Goal: Task Accomplishment & Management: Manage account settings

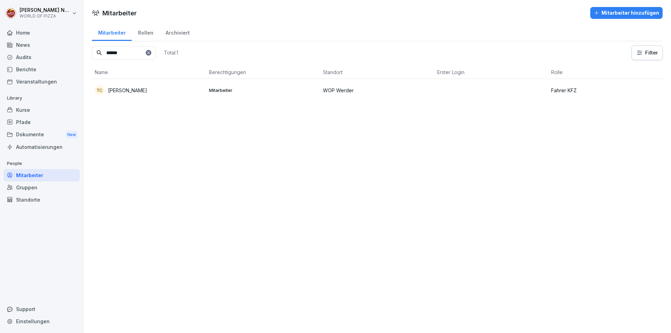
click at [31, 174] on div "Mitarbeiter" at bounding box center [41, 175] width 76 height 12
click at [29, 175] on div "Mitarbeiter" at bounding box center [41, 175] width 76 height 12
click at [151, 53] on icon at bounding box center [148, 53] width 4 height 4
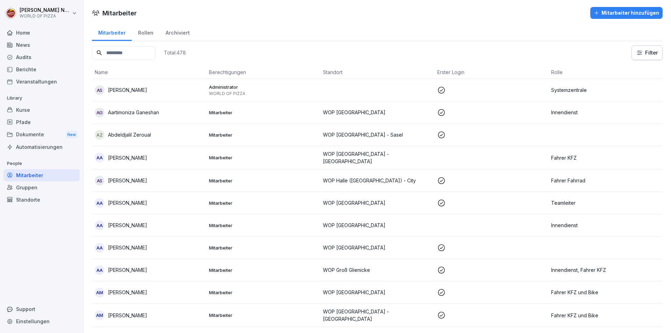
click at [637, 14] on div "Mitarbeiter hinzufügen" at bounding box center [626, 13] width 65 height 8
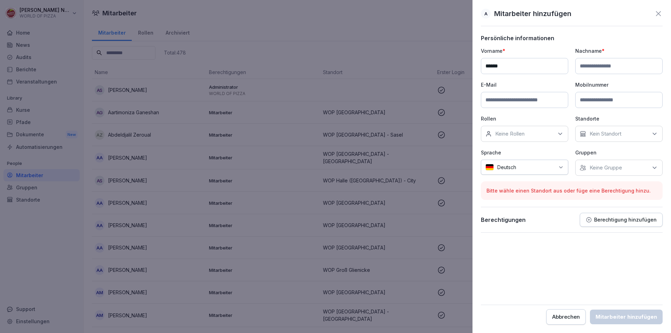
type input "******"
click at [611, 65] on input at bounding box center [618, 66] width 87 height 16
type input "****"
click at [529, 99] on input at bounding box center [524, 100] width 87 height 16
click at [513, 100] on input at bounding box center [524, 100] width 87 height 16
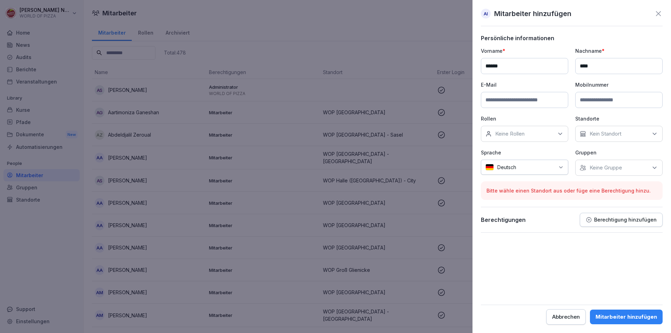
paste input "**********"
click at [492, 99] on input "**********" at bounding box center [524, 100] width 87 height 16
click at [490, 100] on input "**********" at bounding box center [524, 100] width 87 height 16
type input "**********"
click at [506, 132] on p "Keine Rollen" at bounding box center [509, 133] width 29 height 7
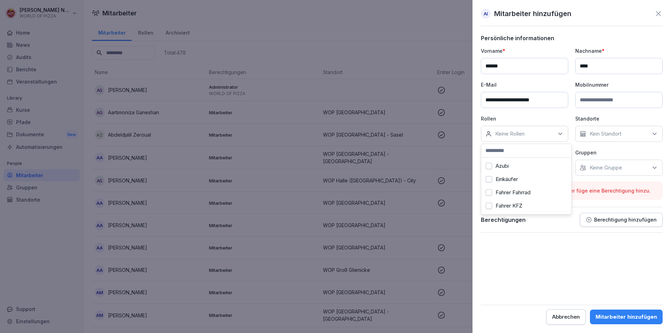
click at [524, 195] on label "Fahrer Fahrrad" at bounding box center [513, 192] width 35 height 6
click at [489, 156] on input at bounding box center [526, 150] width 90 height 13
click at [491, 160] on button "Fahrer Fahrrad" at bounding box center [489, 157] width 6 height 6
click at [500, 184] on label "Fahrer KFZ und Bike" at bounding box center [520, 184] width 49 height 6
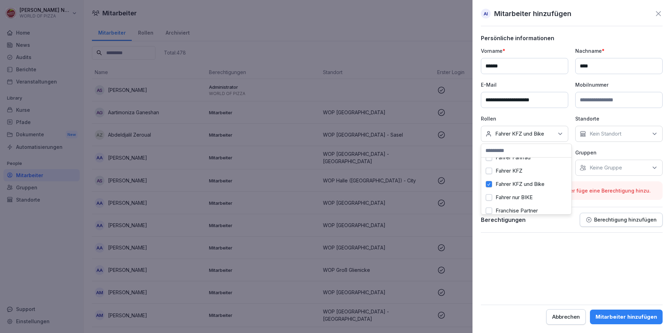
click at [607, 135] on p "Kein Standort" at bounding box center [606, 133] width 32 height 7
type input "****"
click at [609, 171] on div "WOP Werder" at bounding box center [620, 165] width 87 height 13
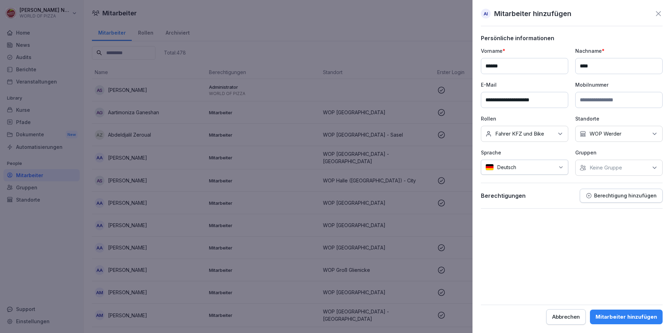
click at [617, 121] on p "Standorte" at bounding box center [618, 118] width 87 height 7
click at [605, 170] on p "Keine Gruppe" at bounding box center [606, 167] width 33 height 7
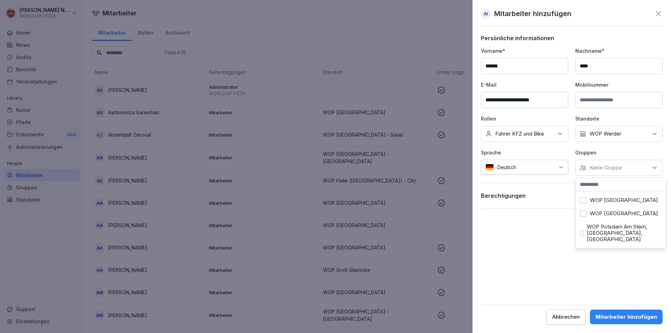
click at [608, 269] on label "WOP Werder" at bounding box center [606, 272] width 32 height 6
click at [545, 250] on form "**********" at bounding box center [572, 180] width 182 height 290
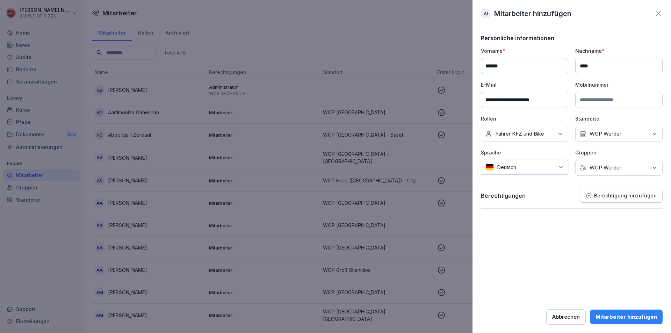
click at [633, 316] on div "Mitarbeiter hinzufügen" at bounding box center [627, 317] width 62 height 8
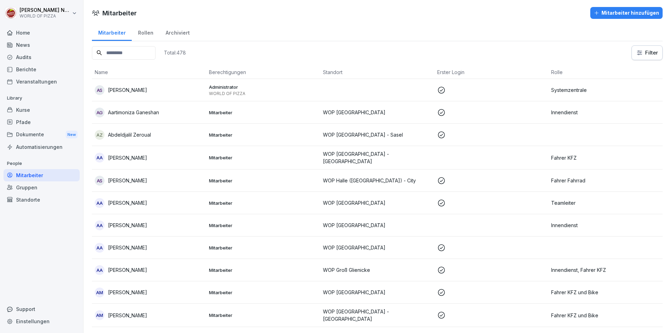
click at [32, 120] on div "Pfade" at bounding box center [41, 122] width 76 height 12
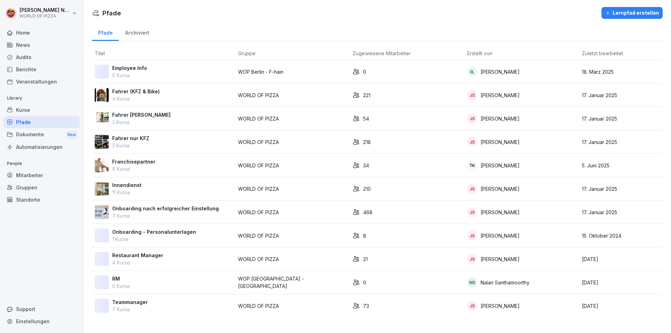
click at [146, 138] on p "Fahrer nur KFZ" at bounding box center [130, 138] width 37 height 7
click at [136, 95] on div "Fahrer (KFZ & Bike) 4 Kurse" at bounding box center [136, 95] width 48 height 15
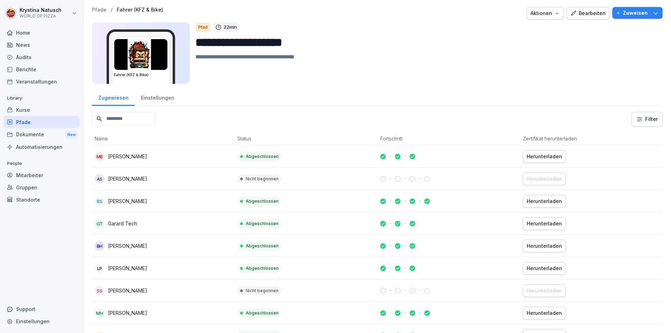
click at [623, 14] on p "Zuweisen" at bounding box center [635, 13] width 25 height 8
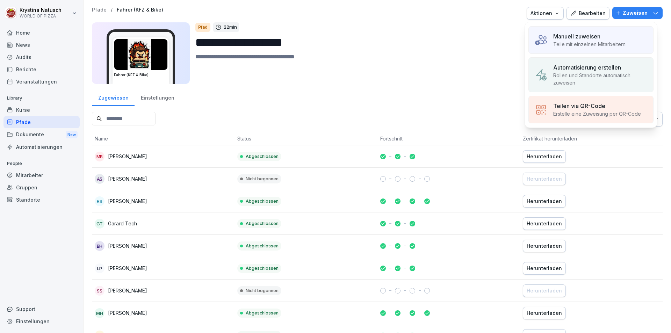
click at [599, 36] on p "Manuell zuweisen" at bounding box center [576, 36] width 47 height 8
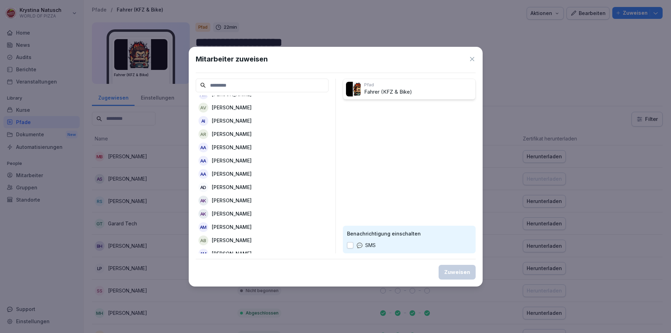
scroll to position [140, 0]
click at [225, 122] on p "[PERSON_NAME]" at bounding box center [232, 121] width 40 height 7
click at [462, 267] on button "Zuweisen" at bounding box center [457, 272] width 37 height 15
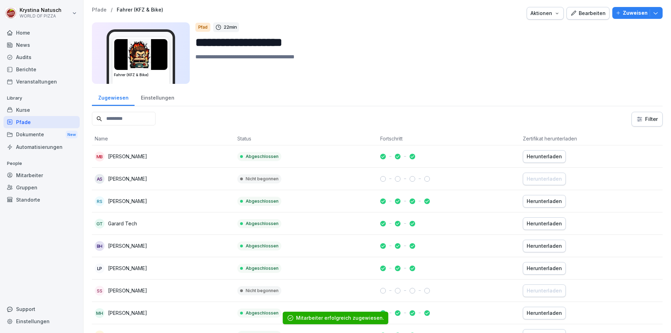
click at [29, 125] on div "Pfade" at bounding box center [41, 122] width 76 height 12
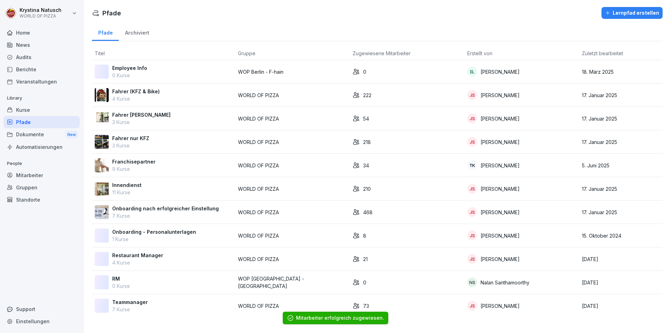
click at [144, 213] on p "7 Kurse" at bounding box center [165, 215] width 107 height 7
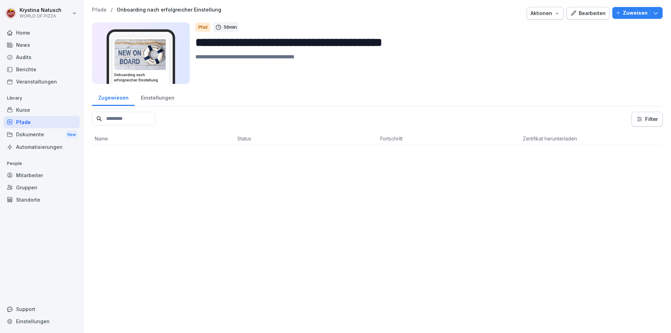
click at [631, 15] on p "Zuweisen" at bounding box center [635, 13] width 25 height 8
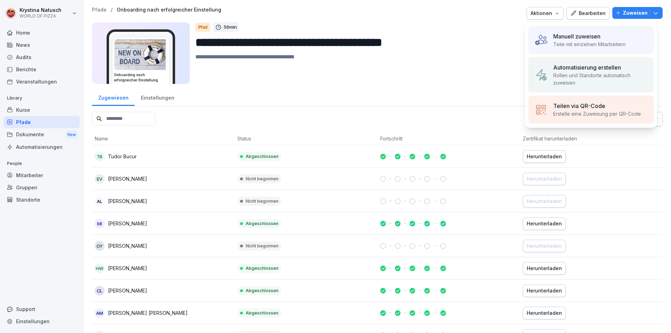
click at [564, 38] on p "Manuell zuweisen" at bounding box center [576, 36] width 47 height 8
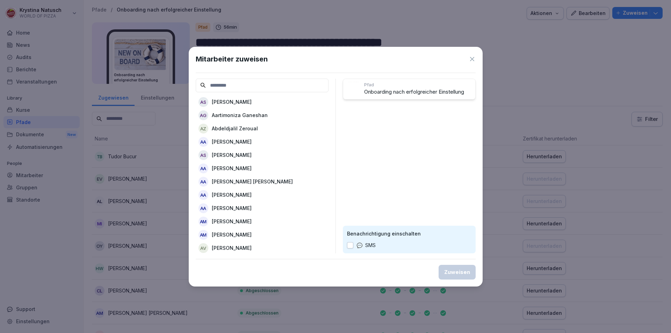
scroll to position [35, 0]
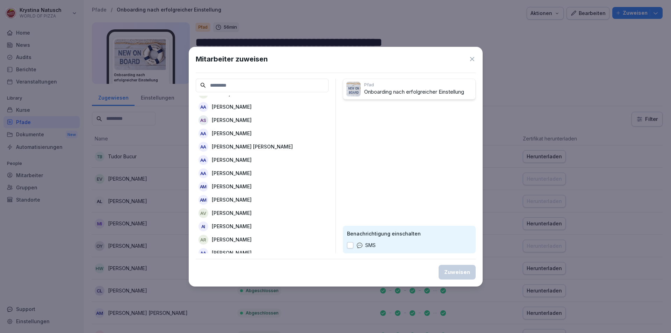
click at [229, 227] on p "[PERSON_NAME]" at bounding box center [232, 226] width 40 height 7
click at [457, 272] on div "Zuweisen" at bounding box center [457, 272] width 26 height 8
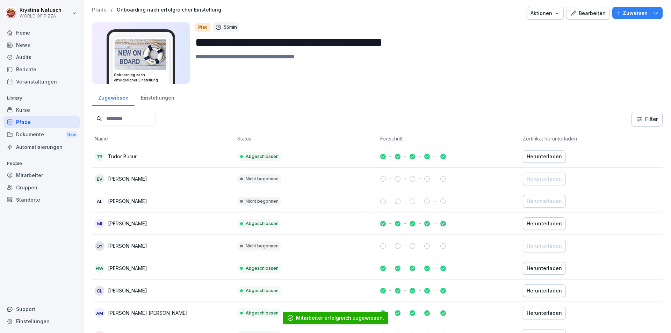
click at [35, 110] on div "Kurse" at bounding box center [41, 110] width 76 height 12
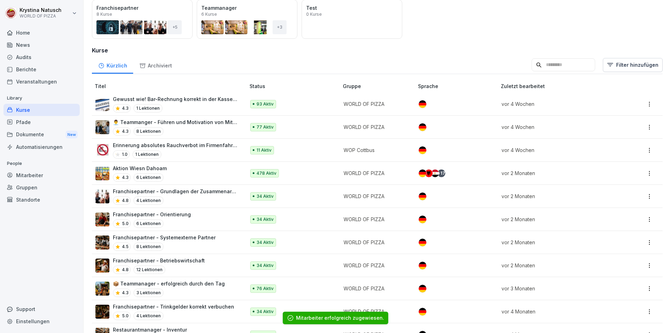
scroll to position [70, 0]
click at [140, 168] on p "Aktion Wiesn Dahoam" at bounding box center [140, 167] width 54 height 7
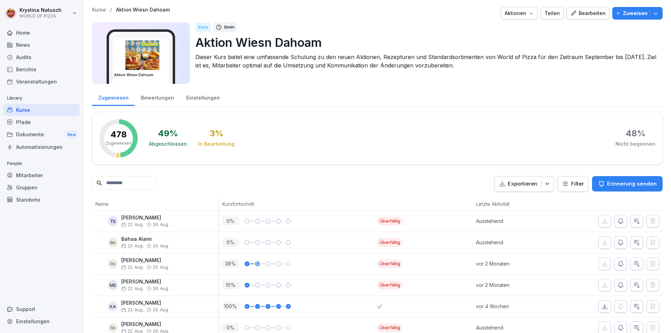
click at [626, 16] on p "Zuweisen" at bounding box center [635, 13] width 25 height 8
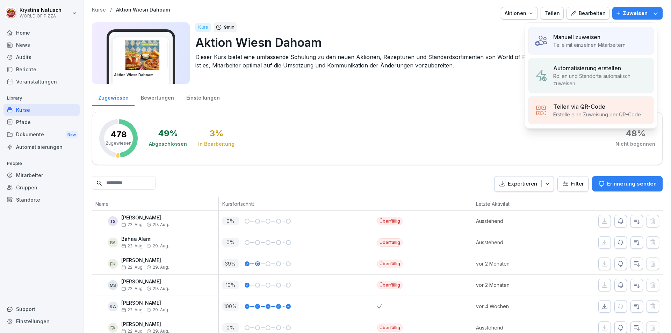
click at [564, 40] on p "Manuell zuweisen" at bounding box center [576, 37] width 47 height 8
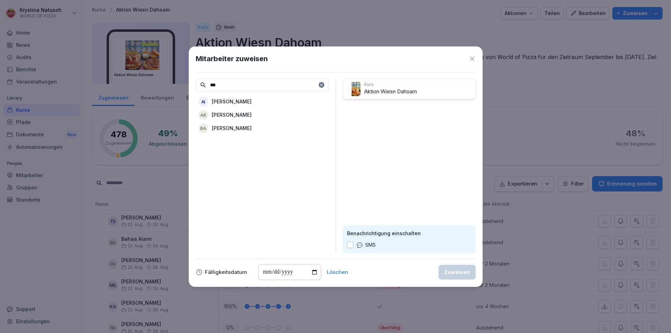
type input "***"
click at [255, 100] on div "AI Adrian Igel" at bounding box center [262, 101] width 133 height 13
click at [466, 272] on div "Zuweisen" at bounding box center [457, 272] width 26 height 8
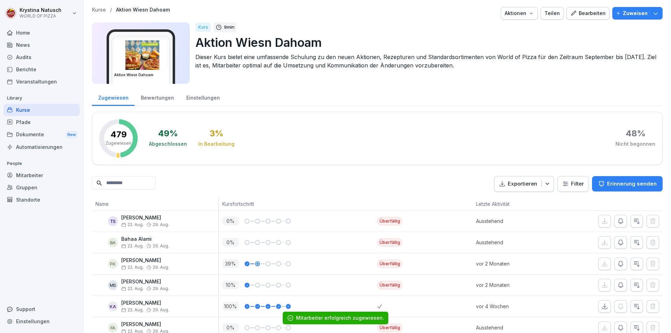
click at [35, 175] on div "Mitarbeiter" at bounding box center [41, 175] width 76 height 12
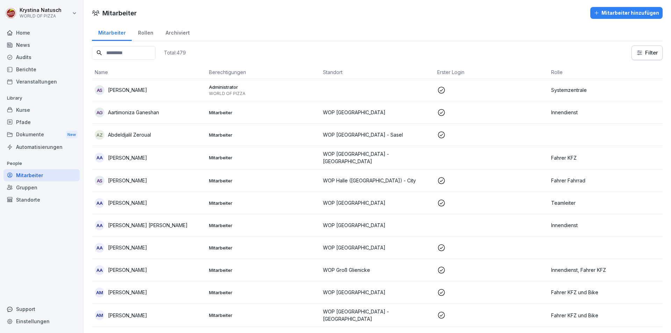
click at [22, 112] on div "Kurse" at bounding box center [41, 110] width 76 height 12
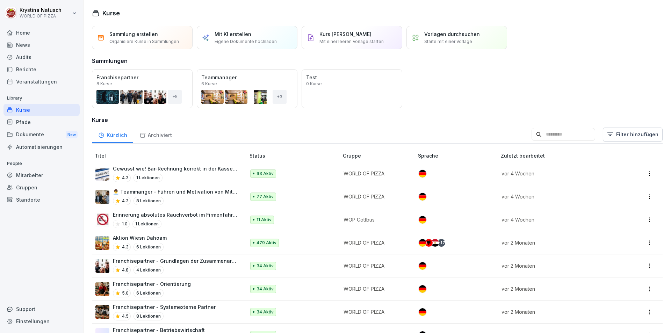
click at [549, 139] on input at bounding box center [564, 134] width 64 height 13
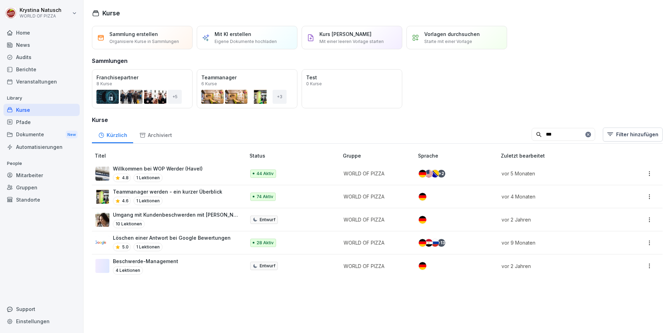
type input "***"
drag, startPoint x: 153, startPoint y: 167, endPoint x: 151, endPoint y: 171, distance: 3.8
click at [153, 168] on p "Willkommen bei WOP Werder (Havel)" at bounding box center [158, 168] width 90 height 7
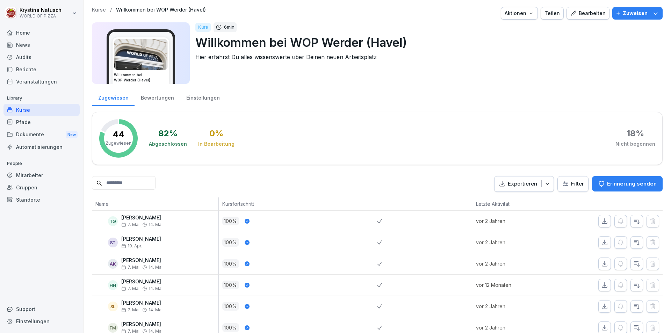
click at [625, 12] on p "Zuweisen" at bounding box center [635, 13] width 25 height 8
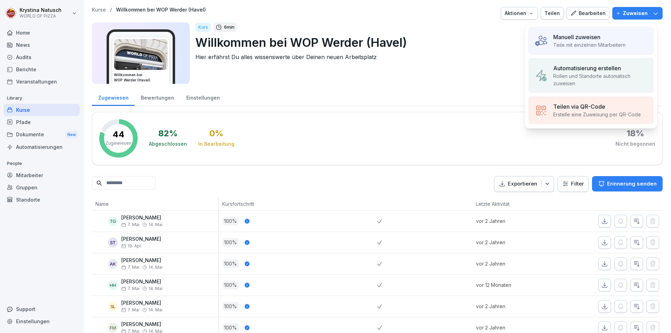
click at [563, 41] on p "Manuell zuweisen" at bounding box center [576, 37] width 47 height 8
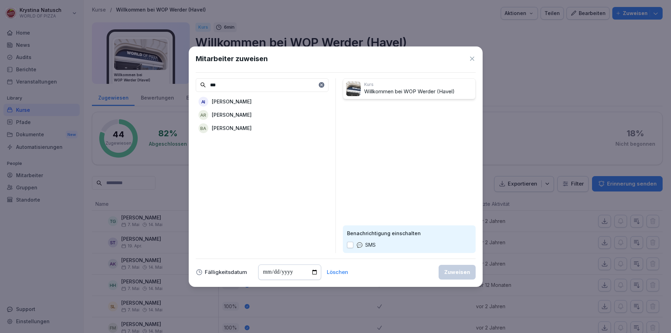
type input "***"
click at [245, 103] on div "AI Adrian Igel" at bounding box center [262, 101] width 133 height 13
click at [451, 270] on div "Zuweisen" at bounding box center [457, 272] width 26 height 8
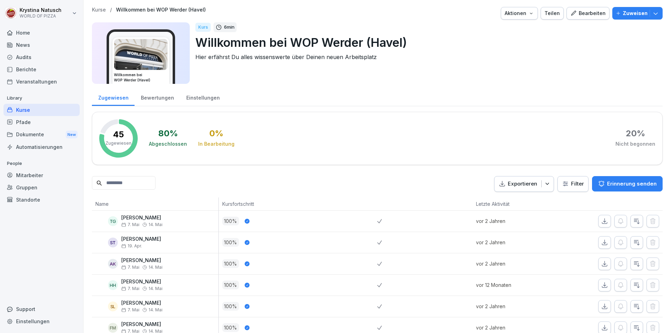
click at [37, 196] on div "Standorte" at bounding box center [41, 200] width 76 height 12
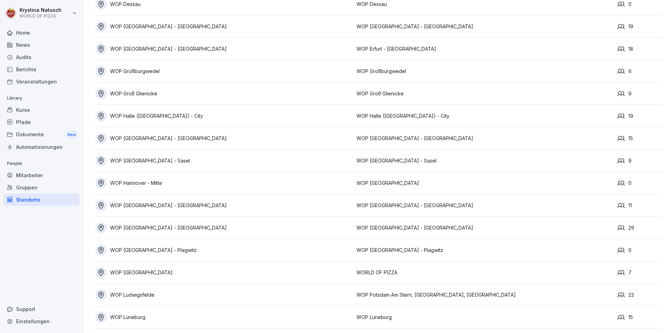
scroll to position [452, 0]
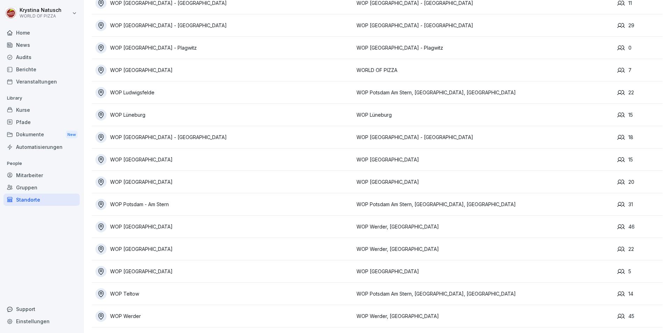
click at [136, 221] on div "WOP Potsdam - City" at bounding box center [224, 226] width 258 height 11
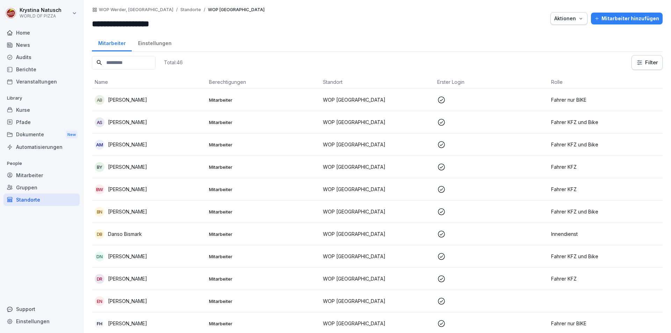
click at [125, 100] on p "[PERSON_NAME]" at bounding box center [127, 99] width 39 height 7
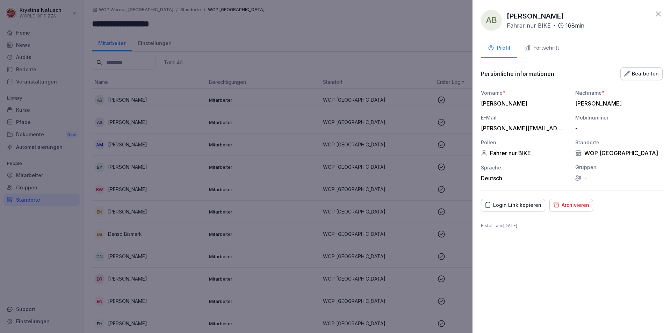
click at [534, 53] on button "Fortschritt" at bounding box center [541, 48] width 49 height 19
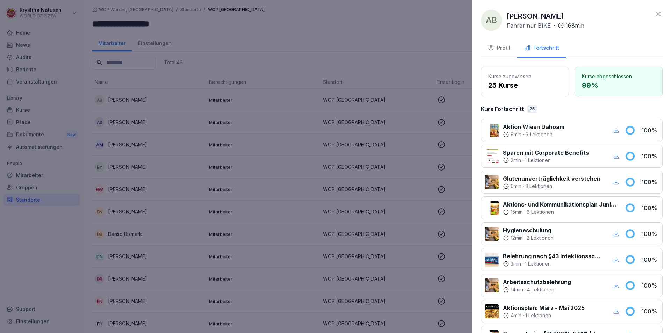
click at [126, 120] on div at bounding box center [335, 166] width 671 height 333
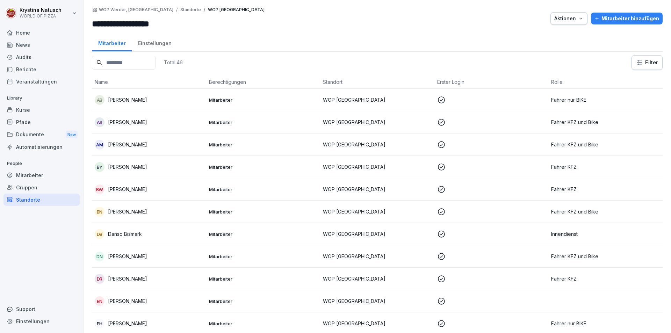
click at [125, 124] on p "[PERSON_NAME]" at bounding box center [127, 121] width 39 height 7
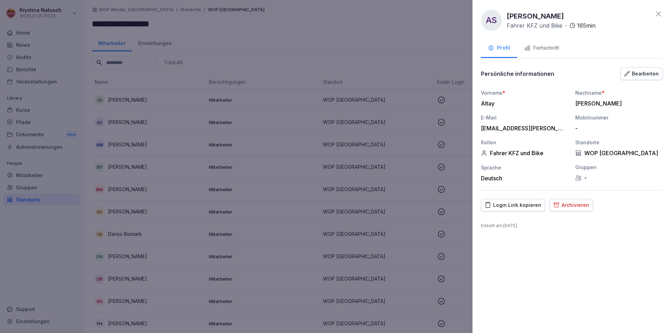
click at [550, 47] on div "Fortschritt" at bounding box center [541, 48] width 35 height 8
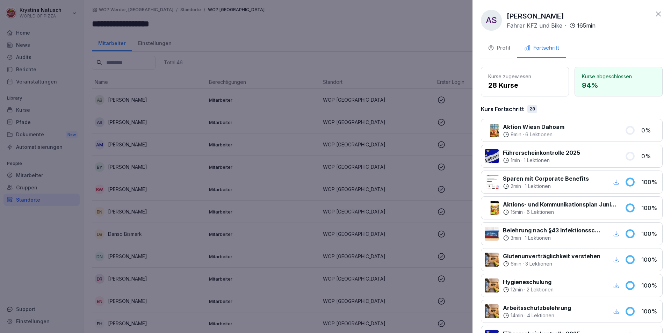
click at [107, 137] on div at bounding box center [335, 166] width 671 height 333
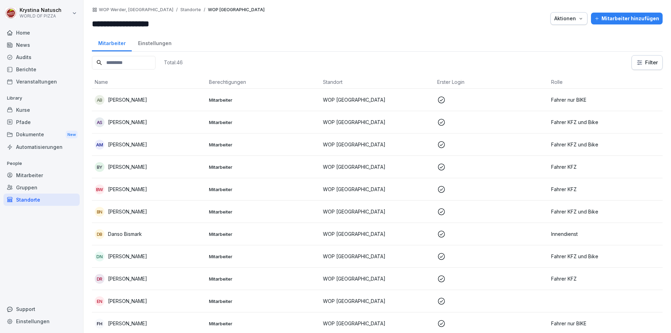
click at [113, 145] on p "[PERSON_NAME]" at bounding box center [127, 144] width 39 height 7
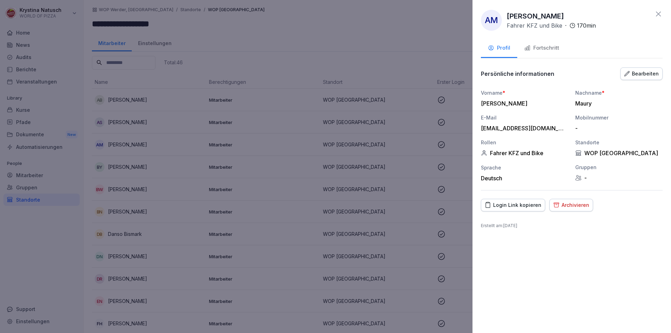
click at [549, 45] on div "Fortschritt" at bounding box center [541, 48] width 35 height 8
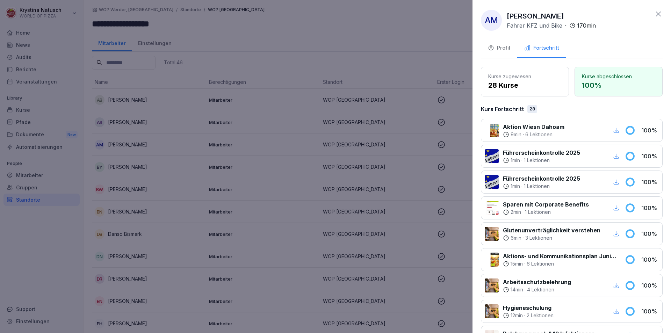
click at [153, 177] on div at bounding box center [335, 166] width 671 height 333
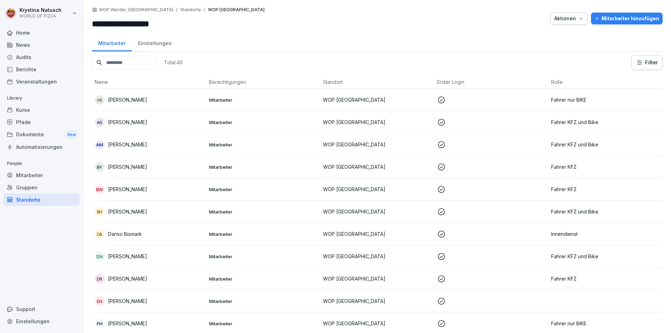
click at [130, 167] on p "[PERSON_NAME]" at bounding box center [127, 166] width 39 height 7
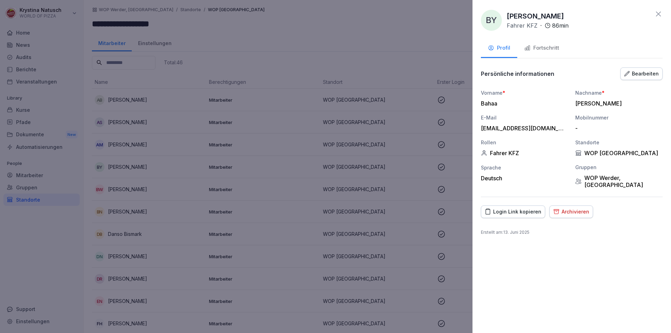
click at [553, 51] on div "Fortschritt" at bounding box center [541, 48] width 35 height 8
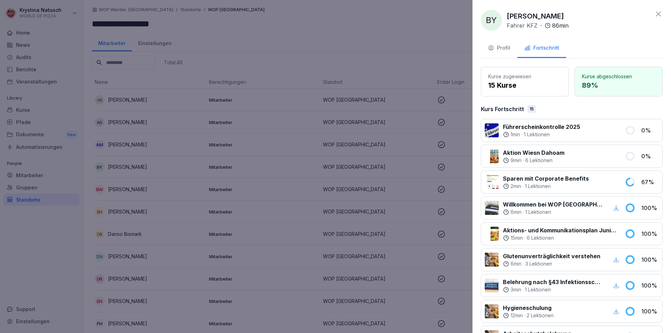
click at [104, 174] on div at bounding box center [335, 166] width 671 height 333
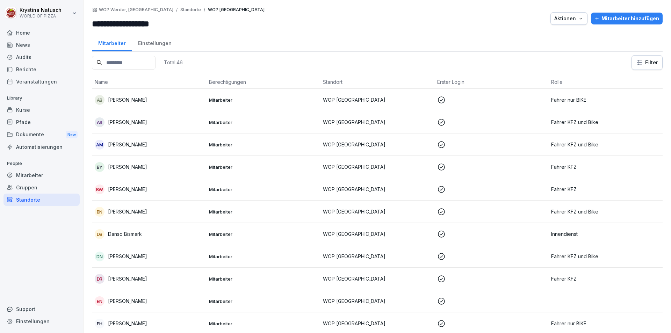
click at [133, 187] on p "[PERSON_NAME]" at bounding box center [127, 189] width 39 height 7
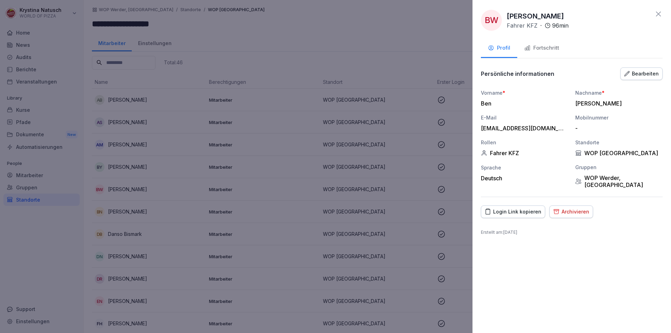
click at [559, 51] on div "Fortschritt" at bounding box center [541, 48] width 35 height 8
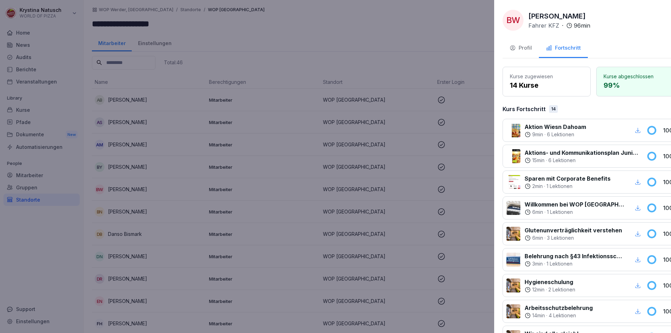
click at [136, 103] on div at bounding box center [335, 166] width 671 height 333
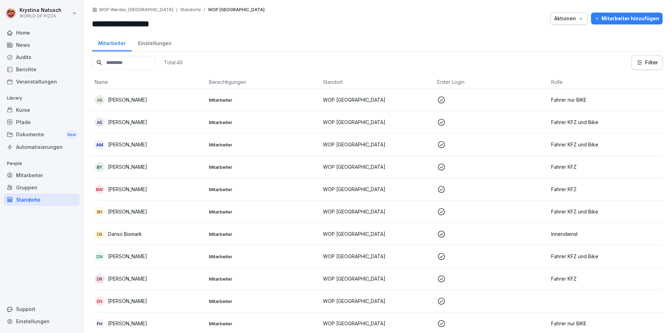
click at [135, 99] on p "[PERSON_NAME]" at bounding box center [127, 99] width 39 height 7
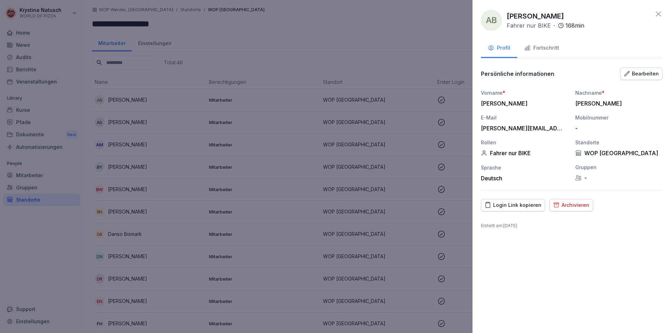
click at [543, 50] on div "Fortschritt" at bounding box center [541, 48] width 35 height 8
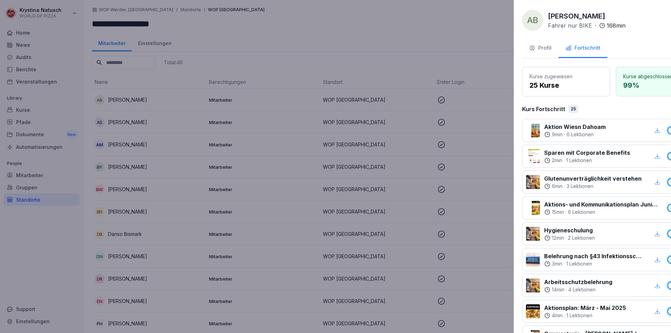
click at [131, 130] on div at bounding box center [335, 166] width 671 height 333
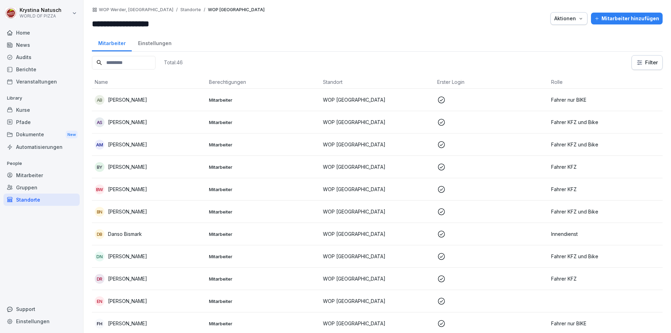
click at [129, 122] on p "[PERSON_NAME]" at bounding box center [127, 121] width 39 height 7
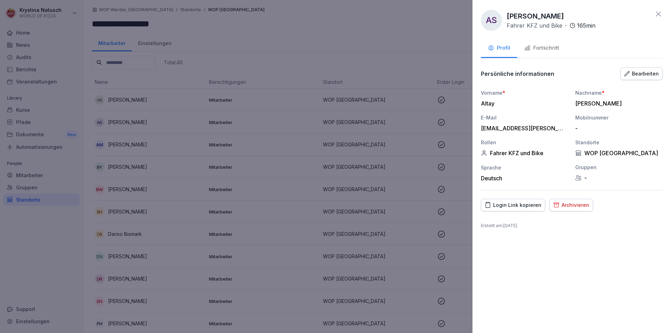
click at [120, 140] on div at bounding box center [335, 166] width 671 height 333
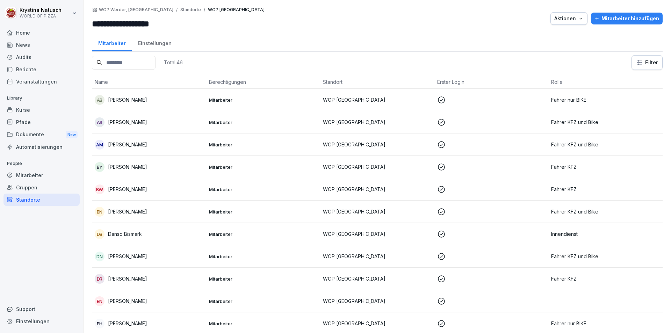
click at [129, 187] on p "[PERSON_NAME]" at bounding box center [127, 189] width 39 height 7
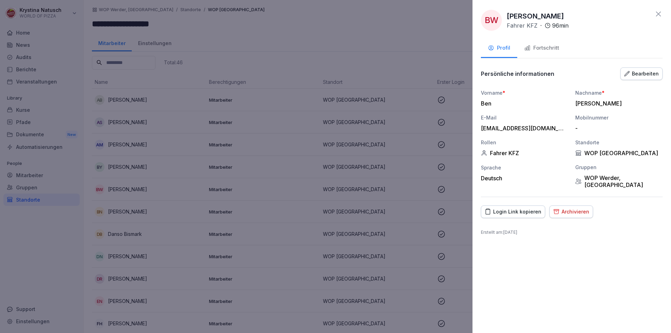
click at [537, 47] on div "Fortschritt" at bounding box center [541, 48] width 35 height 8
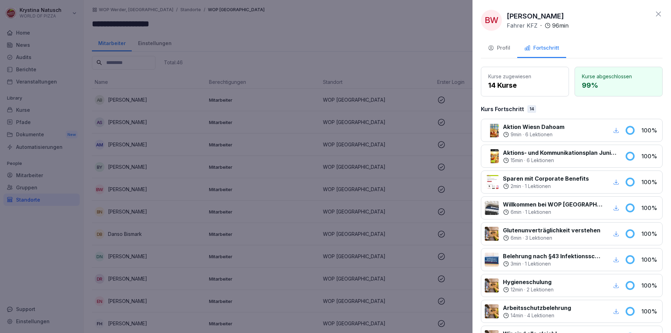
drag, startPoint x: 144, startPoint y: 175, endPoint x: 140, endPoint y: 191, distance: 16.3
click at [144, 175] on div at bounding box center [335, 166] width 671 height 333
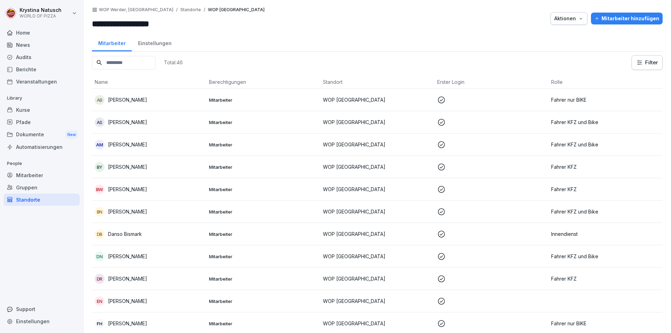
click at [118, 212] on p "[PERSON_NAME]" at bounding box center [127, 211] width 39 height 7
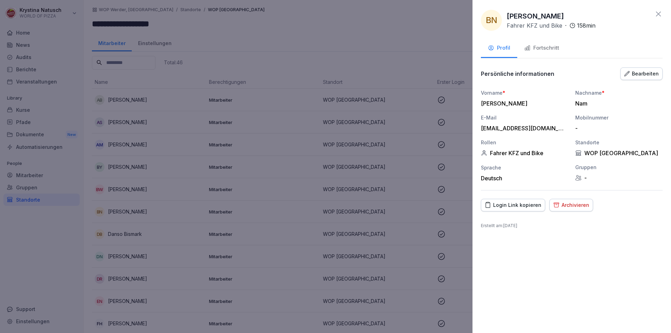
click at [548, 49] on div "Fortschritt" at bounding box center [541, 48] width 35 height 8
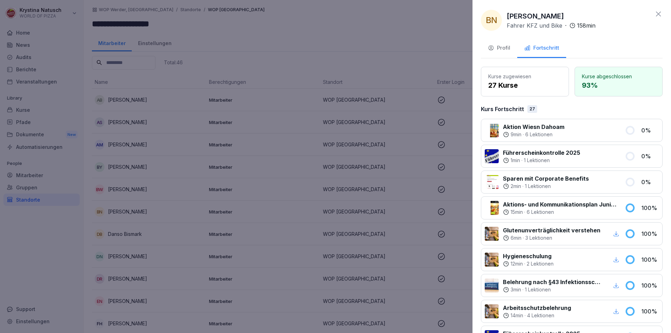
click at [185, 175] on div at bounding box center [335, 166] width 671 height 333
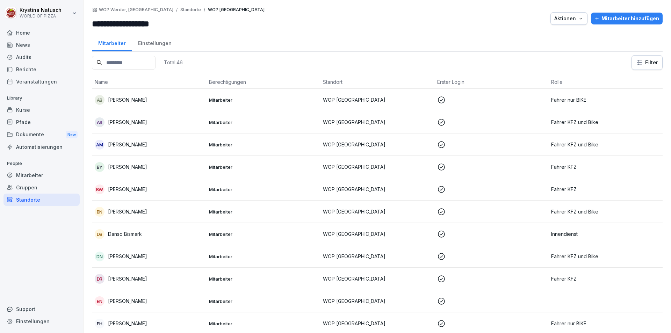
click at [122, 236] on p "Danso Bismark" at bounding box center [125, 233] width 34 height 7
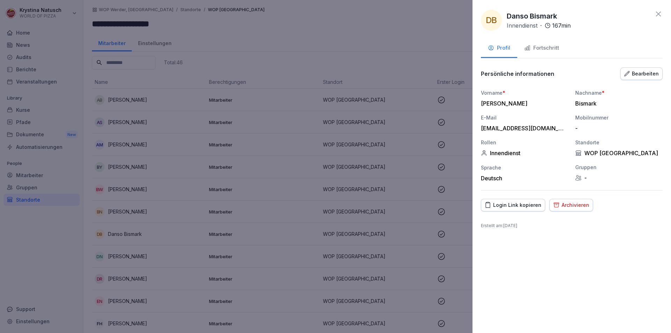
click at [539, 37] on div "DB Danso Bismark Innendienst · 167 min Profil Fortschritt Persönliche informati…" at bounding box center [572, 166] width 199 height 333
click at [534, 46] on div "Fortschritt" at bounding box center [541, 48] width 35 height 8
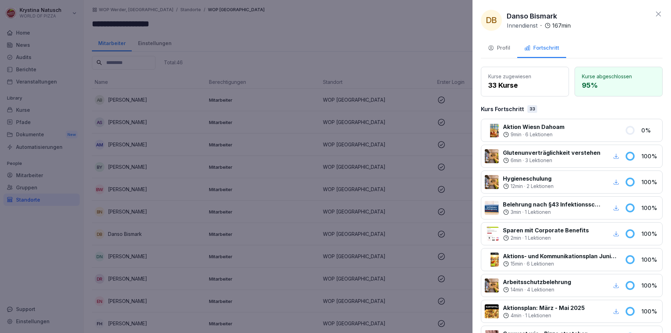
click at [208, 148] on div at bounding box center [335, 166] width 671 height 333
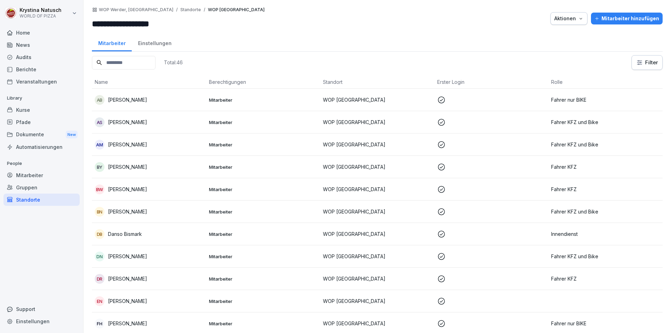
click at [146, 263] on td "DN Dominik Nagora" at bounding box center [149, 256] width 114 height 22
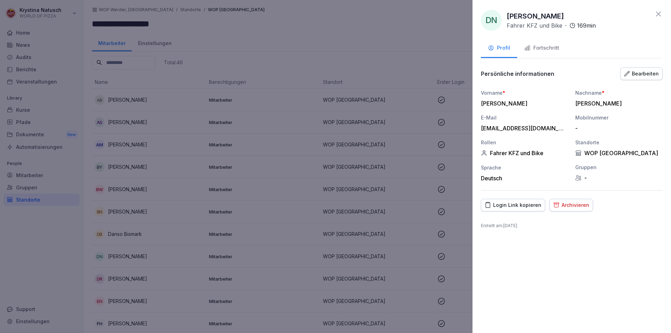
click at [649, 76] on div "Bearbeiten" at bounding box center [641, 74] width 35 height 8
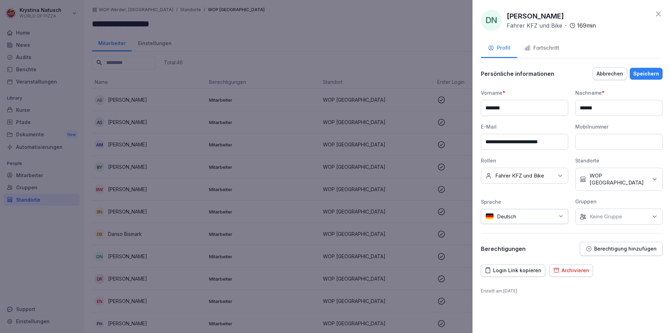
click at [579, 268] on button "Archivieren" at bounding box center [571, 270] width 44 height 13
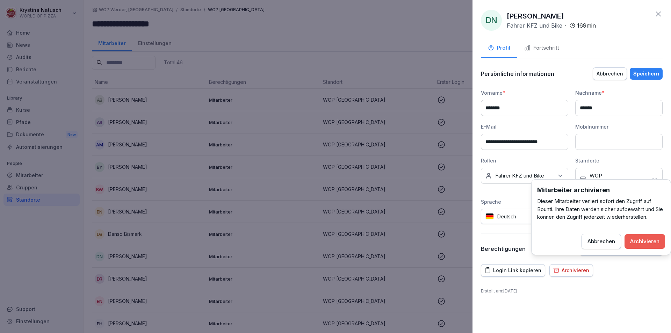
click at [650, 240] on div "Archivieren" at bounding box center [644, 242] width 29 height 8
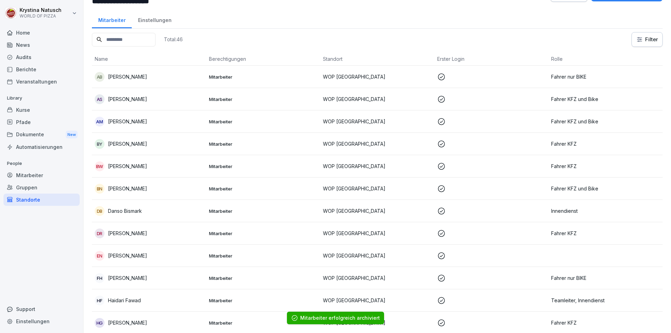
scroll to position [35, 0]
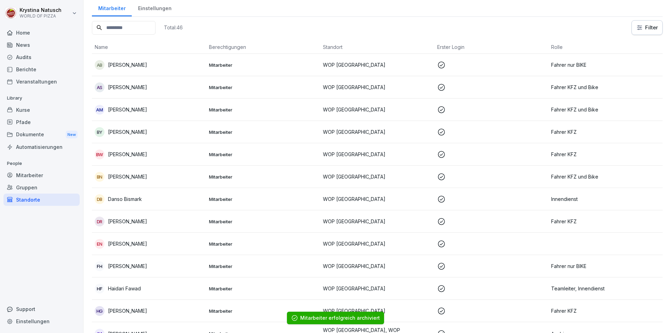
click at [127, 222] on p "[PERSON_NAME]" at bounding box center [127, 221] width 39 height 7
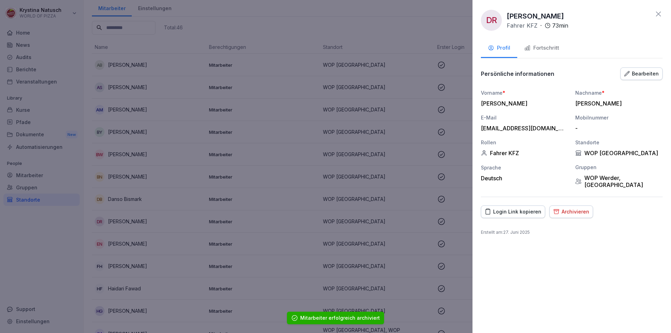
click at [534, 52] on button "Fortschritt" at bounding box center [541, 48] width 49 height 19
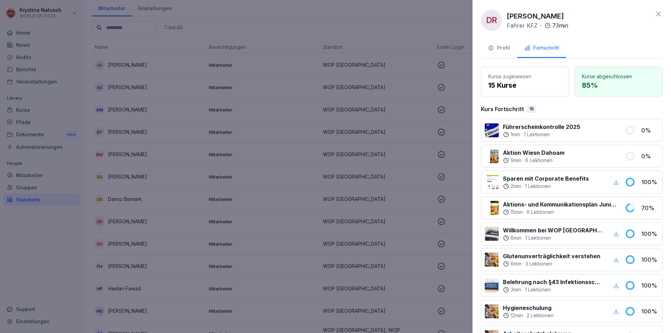
click at [188, 234] on div at bounding box center [335, 166] width 671 height 333
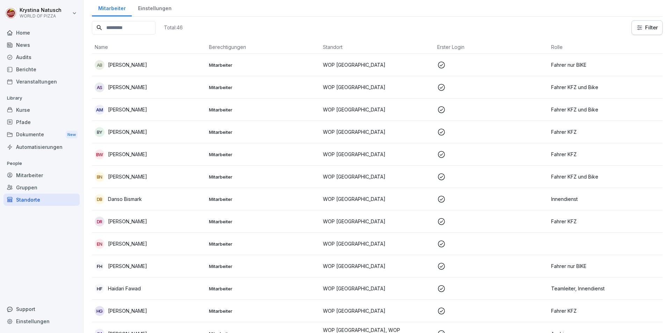
click at [102, 240] on div "EN" at bounding box center [100, 244] width 10 height 10
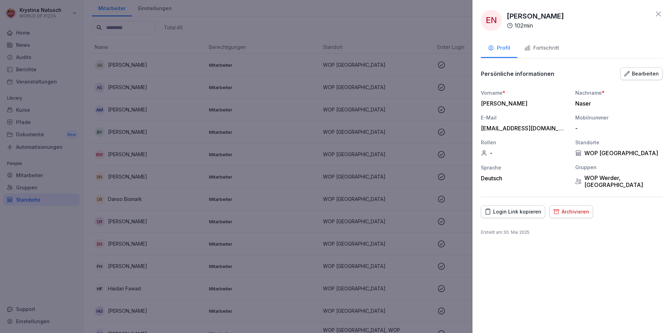
click at [553, 49] on div "Fortschritt" at bounding box center [541, 48] width 35 height 8
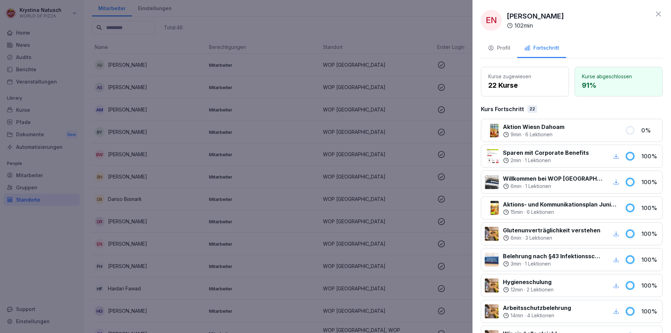
click at [142, 251] on div at bounding box center [335, 166] width 671 height 333
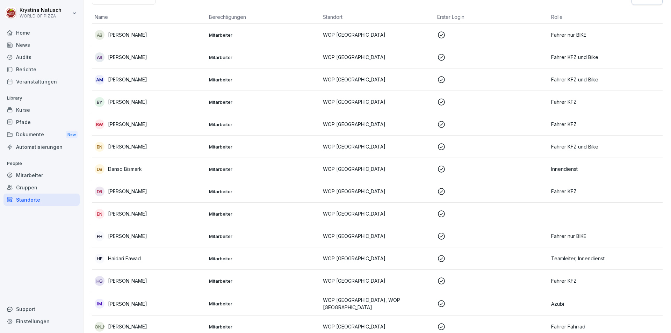
scroll to position [105, 0]
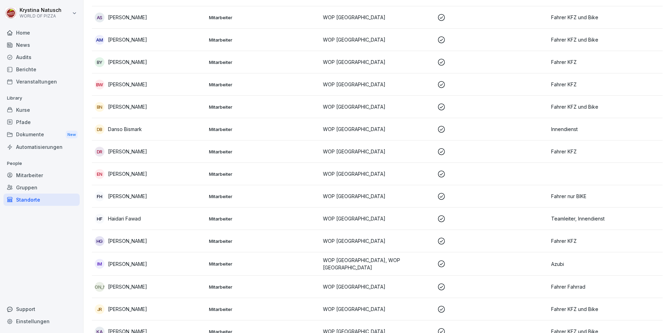
click at [117, 199] on p "[PERSON_NAME]" at bounding box center [127, 196] width 39 height 7
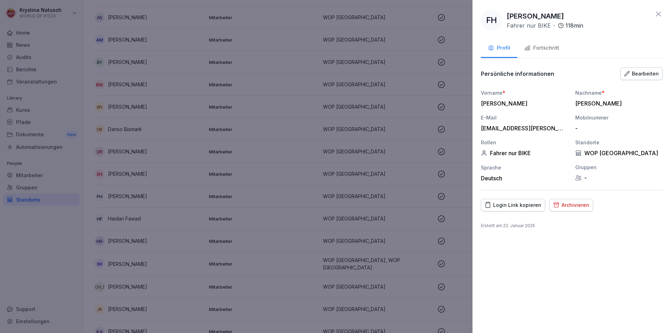
click at [554, 51] on div "Fortschritt" at bounding box center [541, 48] width 35 height 8
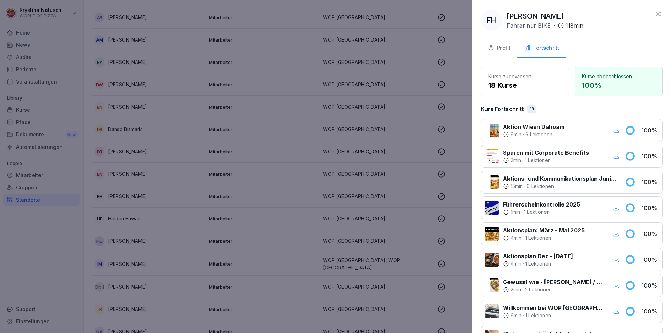
click at [173, 243] on div at bounding box center [335, 166] width 671 height 333
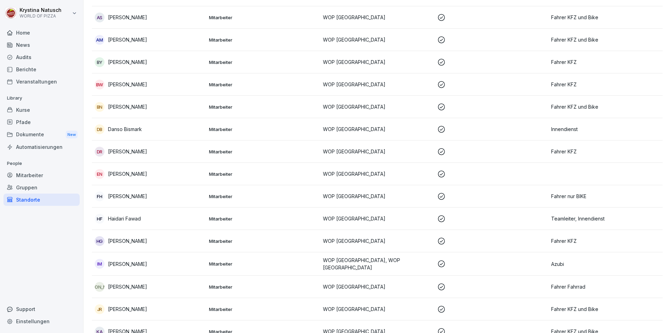
click at [126, 220] on p "Haidari Fawad" at bounding box center [124, 218] width 33 height 7
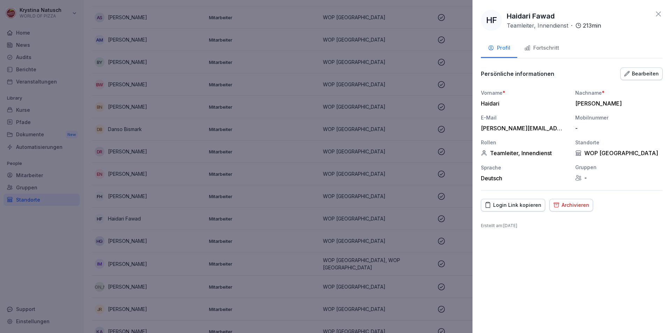
click at [550, 42] on button "Fortschritt" at bounding box center [541, 48] width 49 height 19
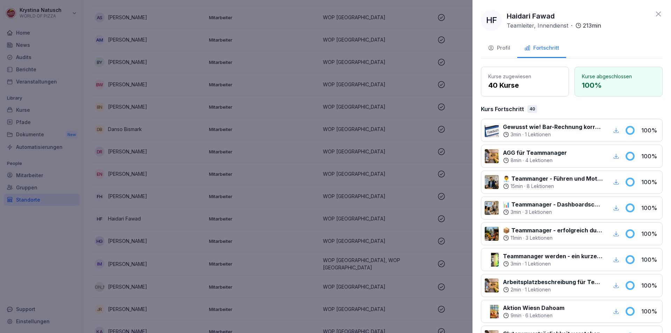
click at [123, 251] on div at bounding box center [335, 166] width 671 height 333
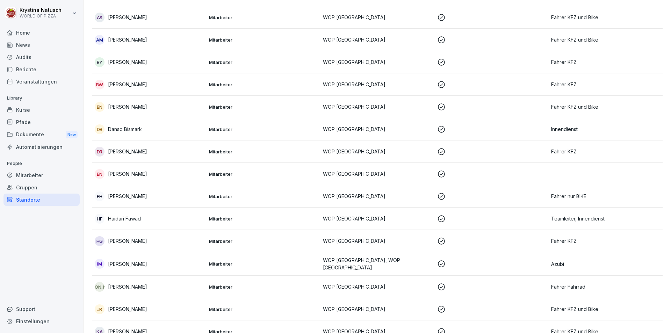
click at [128, 244] on p "[PERSON_NAME]" at bounding box center [127, 240] width 39 height 7
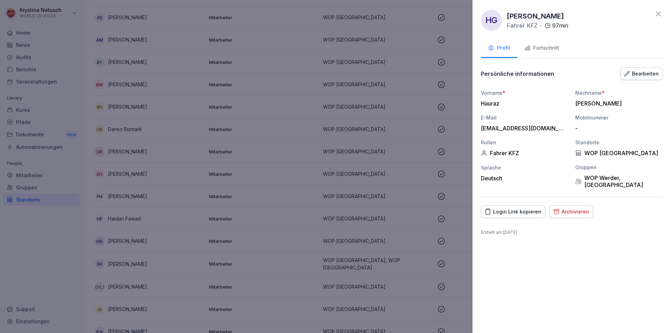
click at [547, 45] on div "Fortschritt" at bounding box center [541, 48] width 35 height 8
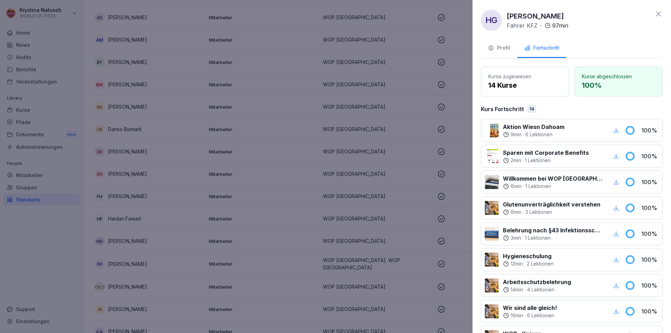
drag, startPoint x: 131, startPoint y: 238, endPoint x: 132, endPoint y: 259, distance: 21.0
click at [131, 239] on div at bounding box center [335, 166] width 671 height 333
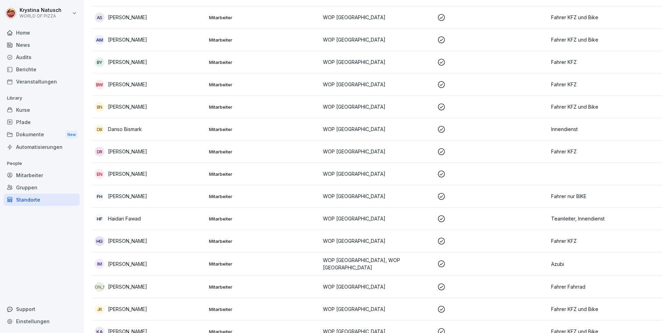
click at [126, 265] on p "[PERSON_NAME]" at bounding box center [127, 263] width 39 height 7
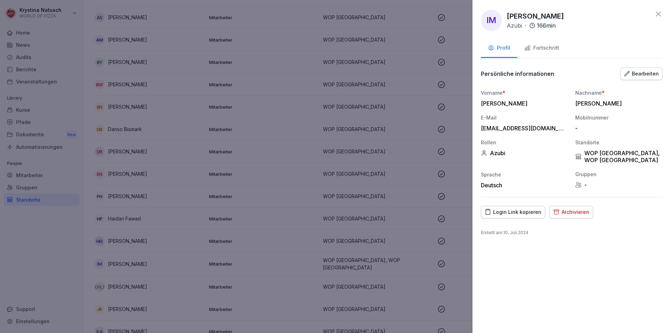
drag, startPoint x: 536, startPoint y: 49, endPoint x: 538, endPoint y: 45, distance: 4.4
click at [538, 45] on div "Fortschritt" at bounding box center [541, 48] width 35 height 8
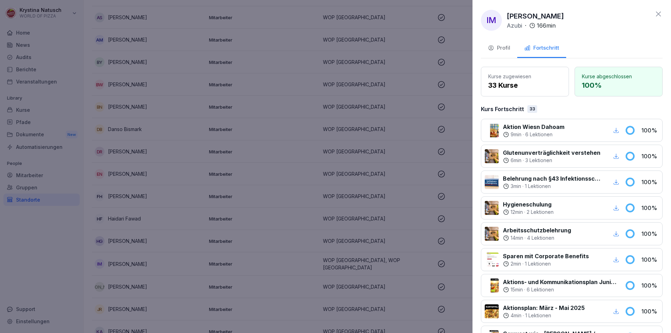
click at [121, 217] on div at bounding box center [335, 166] width 671 height 333
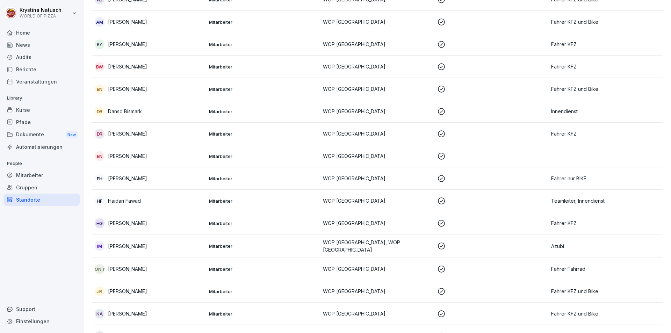
scroll to position [140, 0]
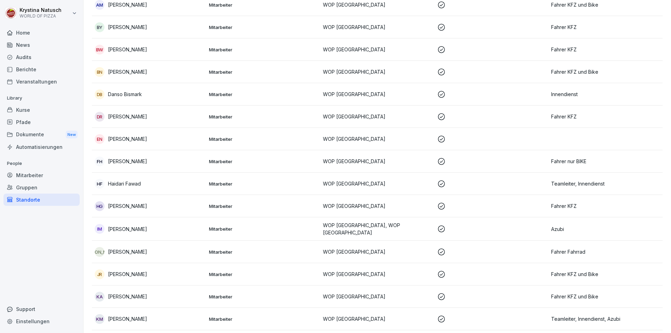
click at [128, 251] on p "Jessica Abel" at bounding box center [127, 251] width 39 height 7
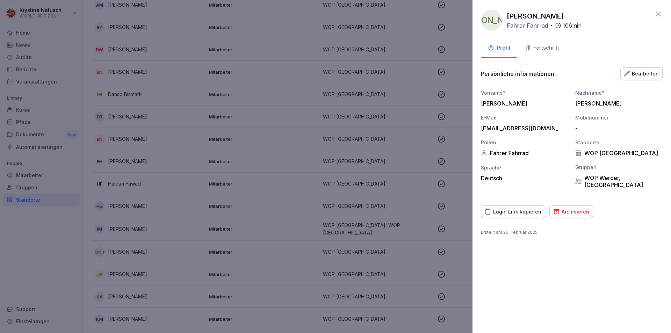
click at [561, 210] on div "Archivieren" at bounding box center [571, 212] width 36 height 8
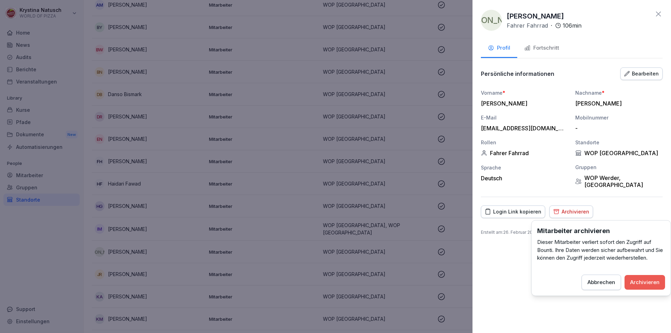
drag, startPoint x: 653, startPoint y: 281, endPoint x: 648, endPoint y: 281, distance: 5.3
click at [653, 281] on div "Archivieren" at bounding box center [644, 283] width 29 height 8
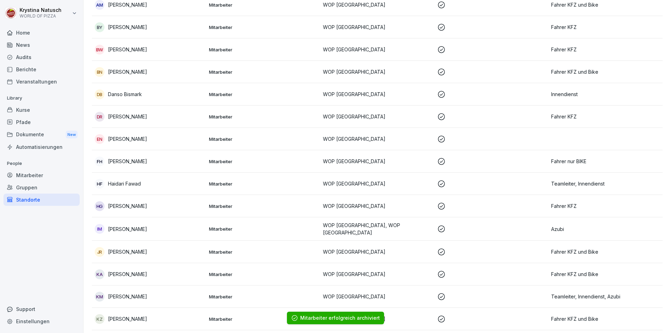
click at [145, 255] on div "JR Jokubas Rimkus" at bounding box center [149, 252] width 109 height 10
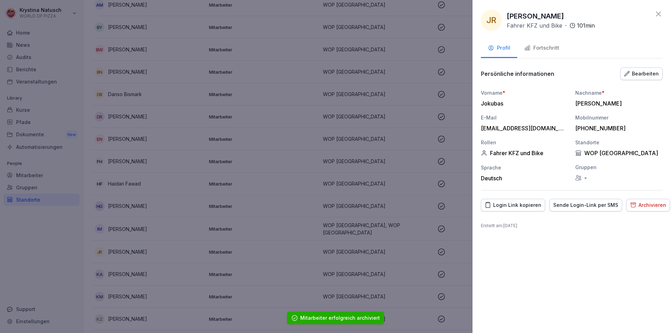
click at [655, 206] on div "Archivieren" at bounding box center [648, 205] width 36 height 8
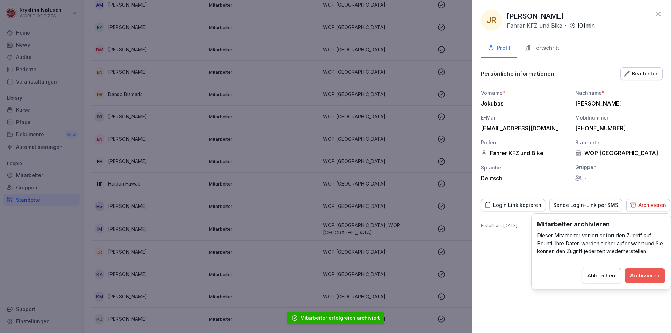
click at [647, 270] on button "Archivieren" at bounding box center [645, 275] width 41 height 15
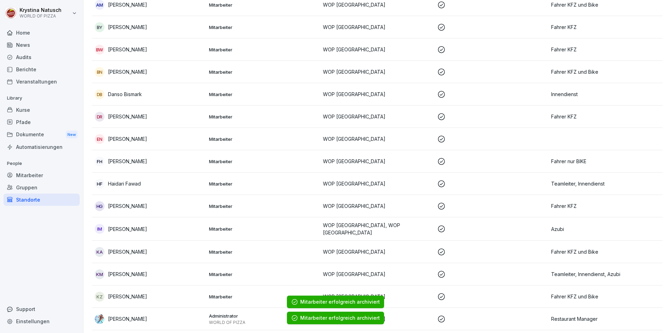
click at [144, 254] on p "[PERSON_NAME]" at bounding box center [127, 251] width 39 height 7
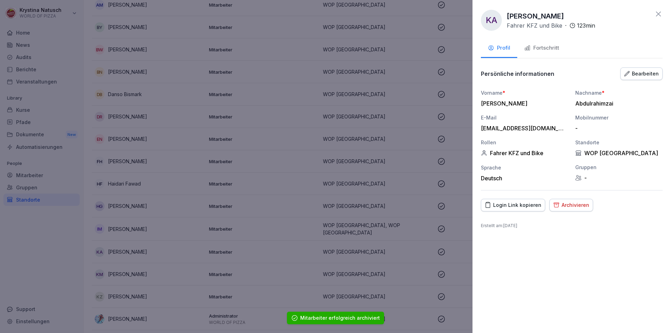
click at [551, 51] on div "Fortschritt" at bounding box center [541, 48] width 35 height 8
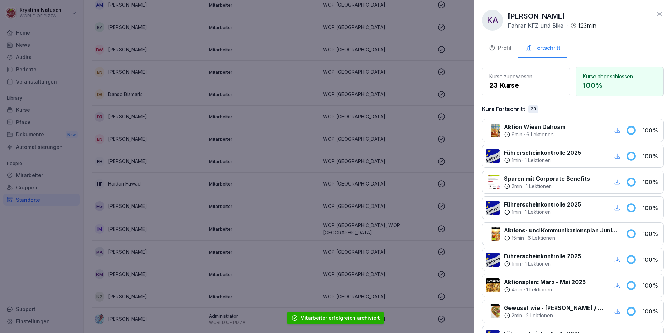
click at [112, 269] on div at bounding box center [335, 166] width 671 height 333
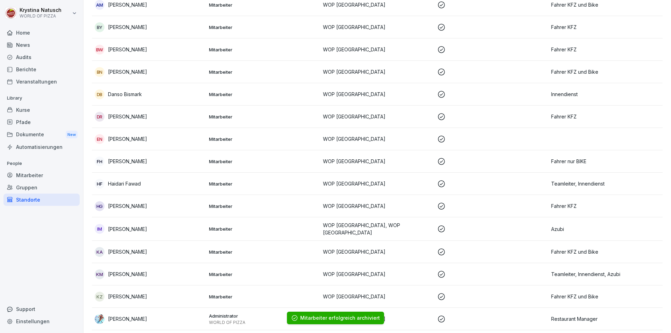
click at [114, 275] on p "[PERSON_NAME]" at bounding box center [127, 274] width 39 height 7
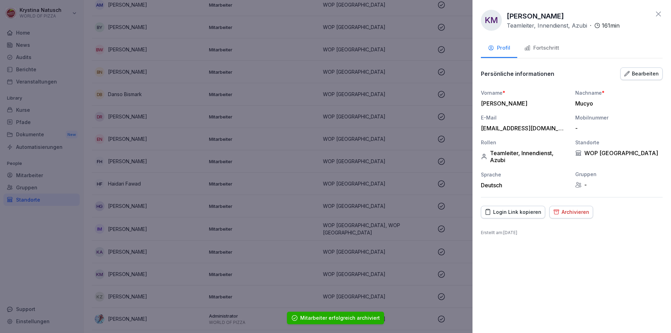
click at [545, 43] on button "Fortschritt" at bounding box center [541, 48] width 49 height 19
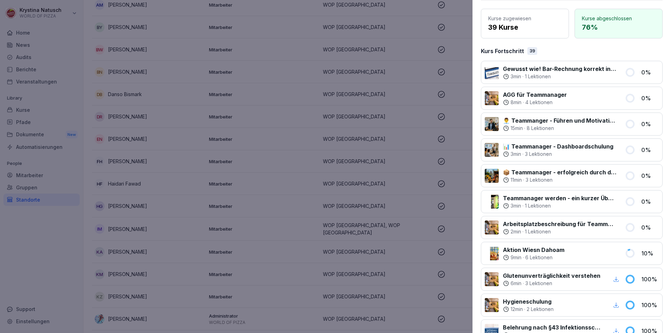
scroll to position [35, 0]
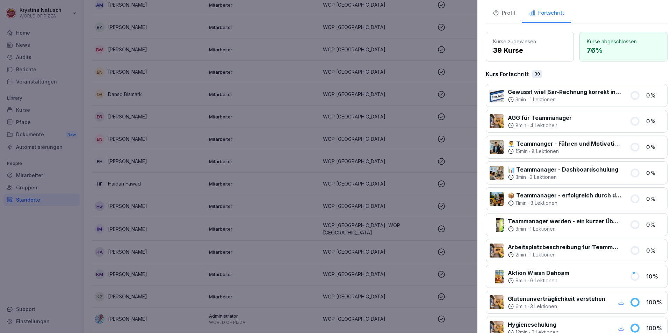
click at [112, 237] on div at bounding box center [335, 166] width 671 height 333
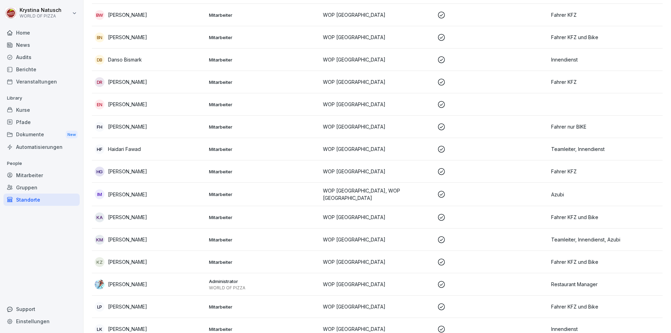
scroll to position [245, 0]
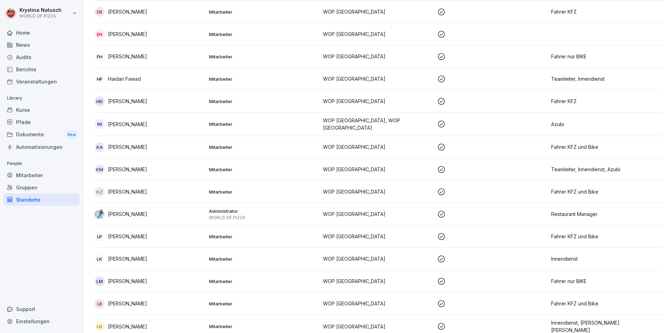
click at [117, 191] on p "[PERSON_NAME]" at bounding box center [127, 191] width 39 height 7
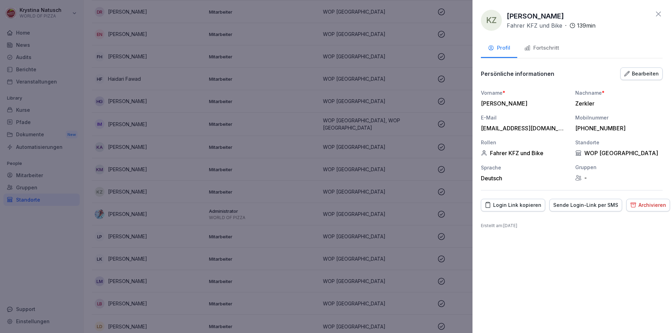
click at [545, 44] on button "Fortschritt" at bounding box center [541, 48] width 49 height 19
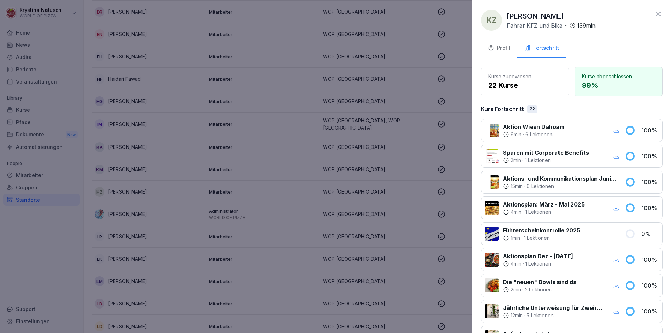
click at [157, 246] on div at bounding box center [335, 166] width 671 height 333
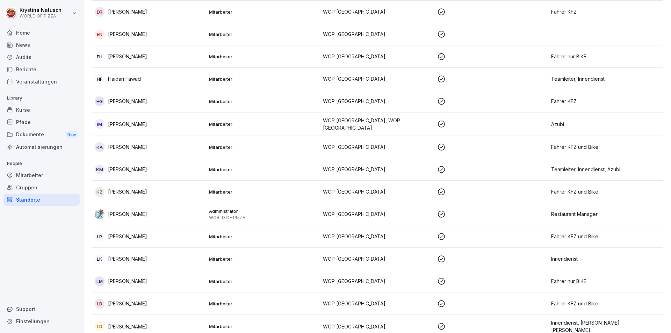
click at [129, 241] on td "LP Leander Pamperin" at bounding box center [149, 236] width 114 height 22
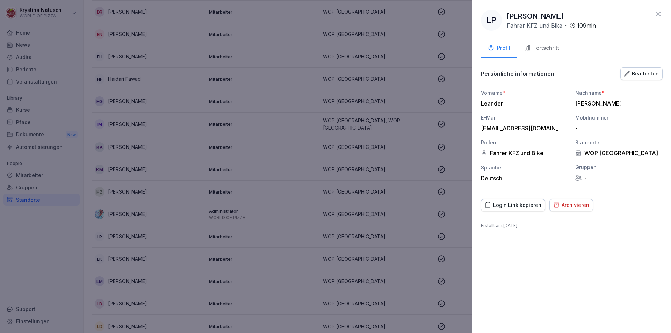
click at [552, 45] on div "Fortschritt" at bounding box center [541, 48] width 35 height 8
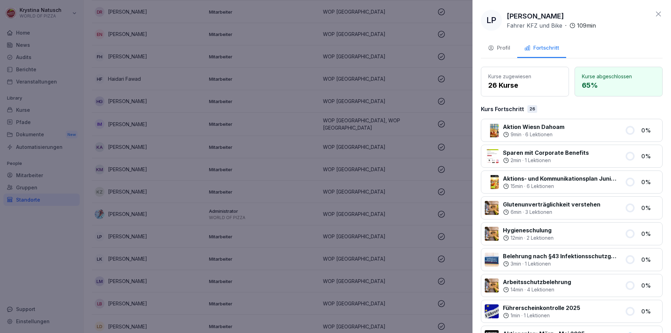
drag, startPoint x: 506, startPoint y: 48, endPoint x: 515, endPoint y: 59, distance: 14.0
click at [506, 47] on div "Profil" at bounding box center [499, 48] width 22 height 8
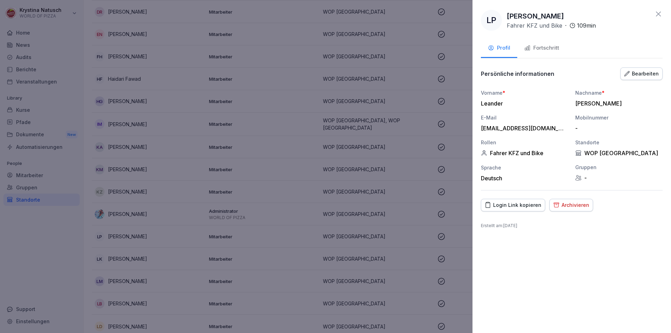
click at [568, 201] on div "Archivieren" at bounding box center [571, 205] width 36 height 8
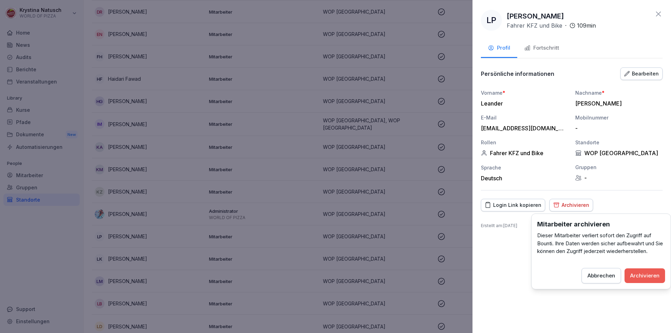
click at [640, 275] on div "Archivieren" at bounding box center [644, 276] width 29 height 8
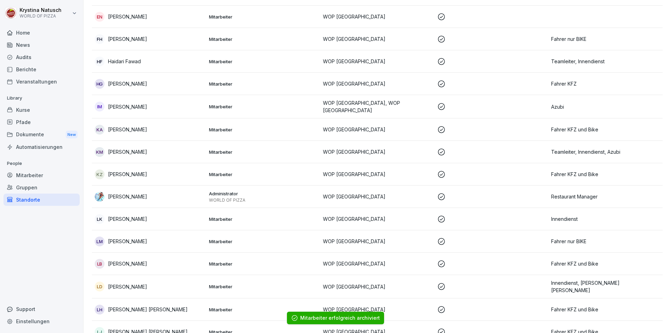
scroll to position [280, 0]
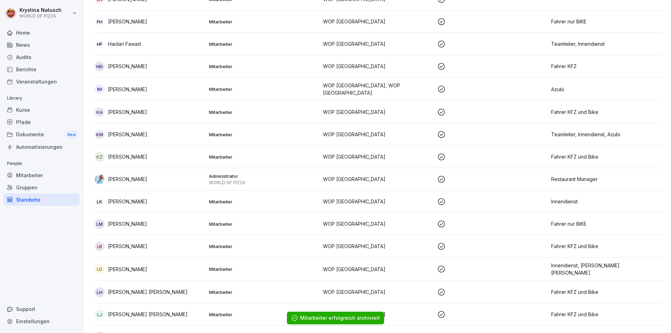
click at [116, 217] on td "LM Leo Maisels" at bounding box center [149, 224] width 114 height 22
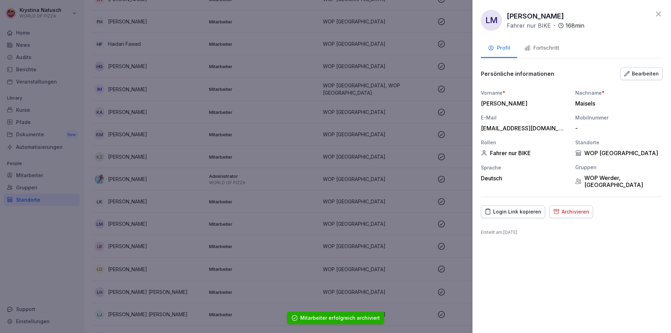
click at [543, 48] on div "Fortschritt" at bounding box center [541, 48] width 35 height 8
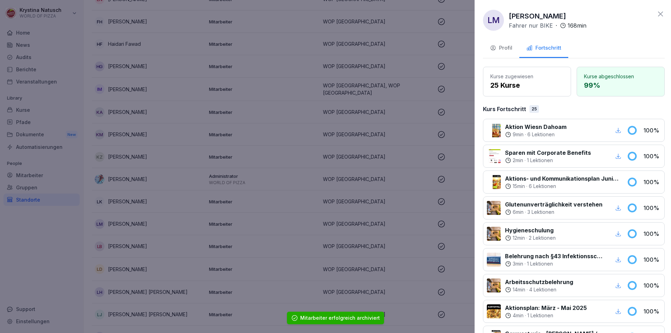
click at [166, 262] on div at bounding box center [335, 166] width 671 height 333
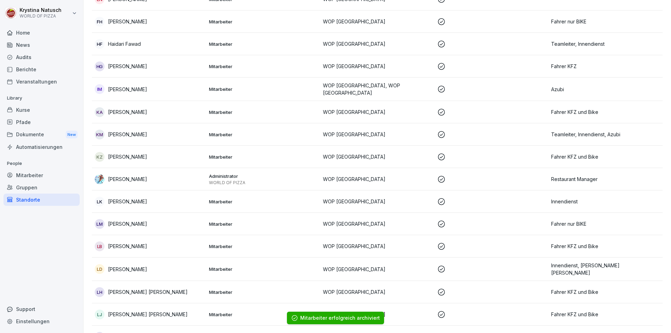
click at [131, 268] on p "[PERSON_NAME]" at bounding box center [127, 269] width 39 height 7
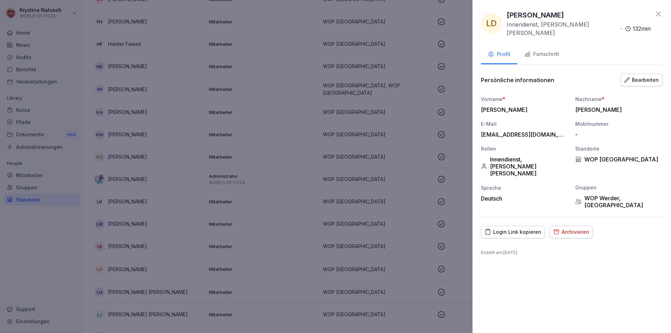
click at [541, 50] on div "Fortschritt" at bounding box center [541, 54] width 35 height 8
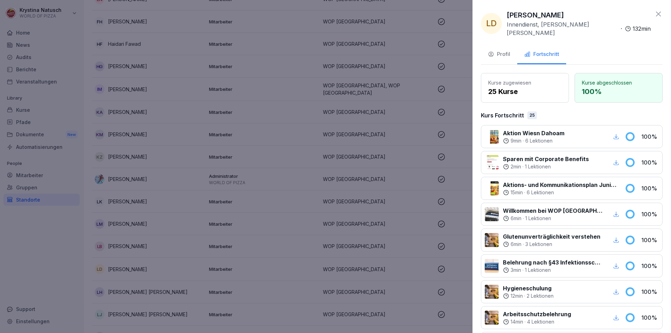
click at [126, 268] on div at bounding box center [335, 166] width 671 height 333
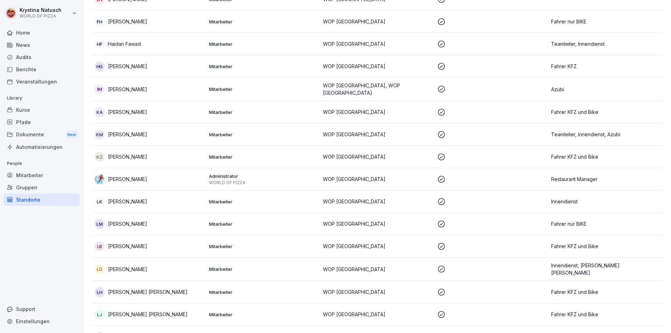
click at [128, 267] on p "[PERSON_NAME]" at bounding box center [127, 269] width 39 height 7
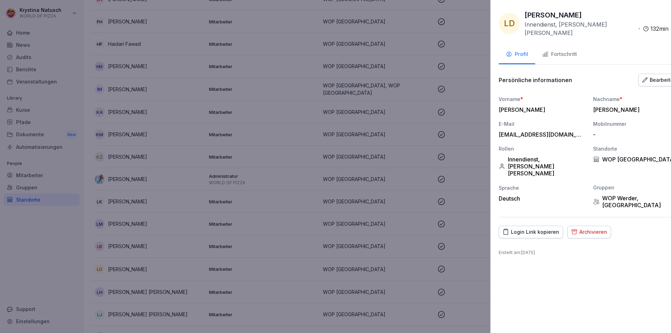
click at [125, 245] on div at bounding box center [335, 166] width 671 height 333
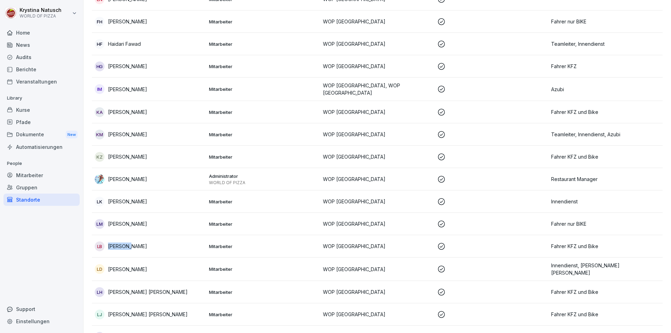
click at [125, 245] on p "Leonard Boecker" at bounding box center [127, 246] width 39 height 7
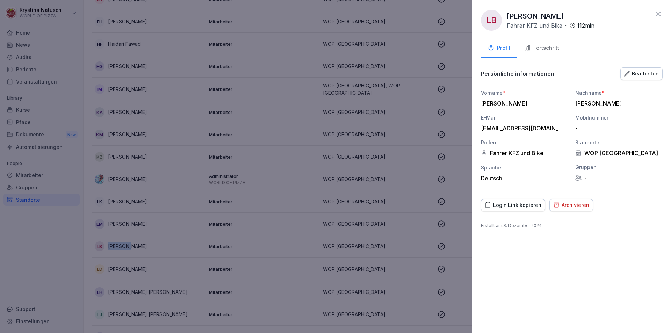
click at [580, 206] on div "Archivieren" at bounding box center [571, 205] width 36 height 8
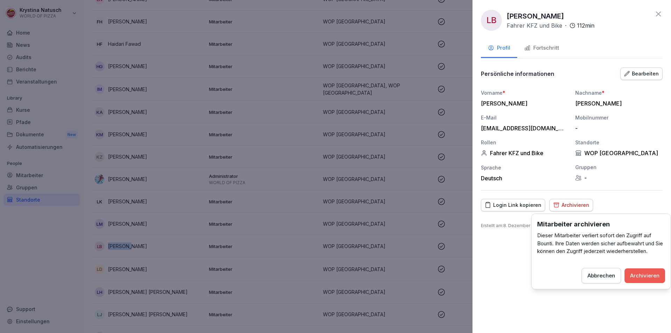
click at [643, 275] on div "Archivieren" at bounding box center [644, 276] width 29 height 8
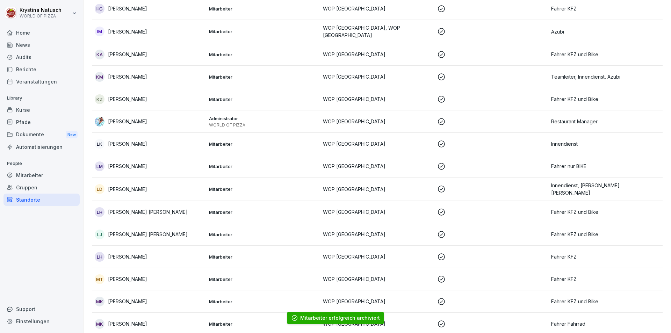
scroll to position [349, 0]
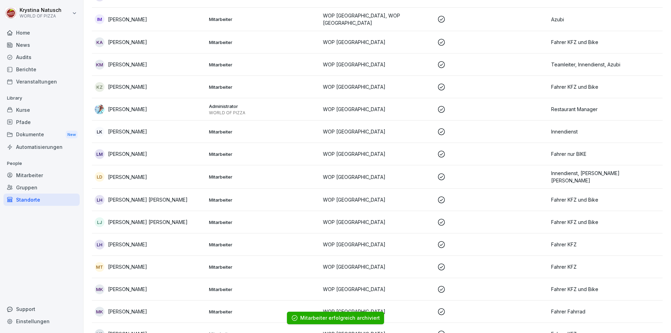
click at [129, 196] on p "[PERSON_NAME] [PERSON_NAME]" at bounding box center [148, 199] width 80 height 7
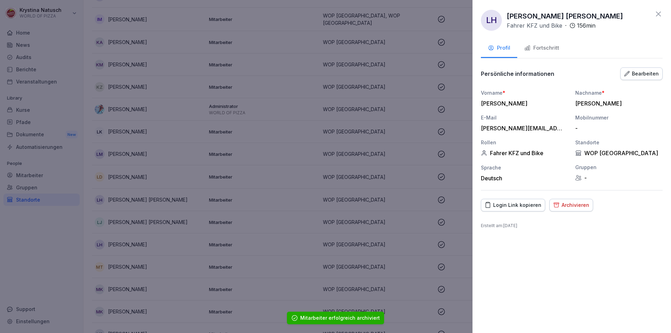
click at [543, 43] on button "Fortschritt" at bounding box center [541, 48] width 49 height 19
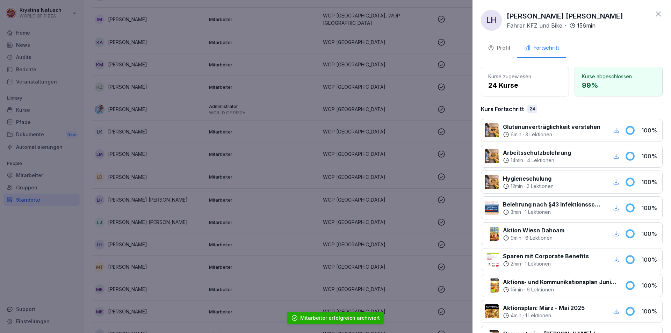
click at [155, 245] on div at bounding box center [335, 166] width 671 height 333
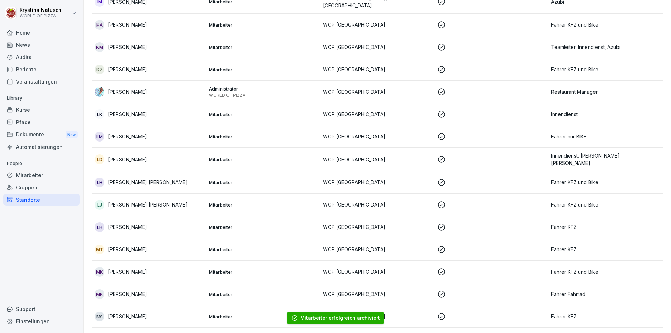
scroll to position [384, 0]
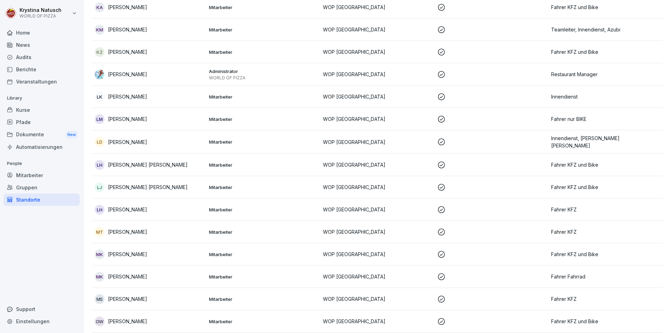
click at [140, 186] on p "[PERSON_NAME] [PERSON_NAME]" at bounding box center [148, 186] width 80 height 7
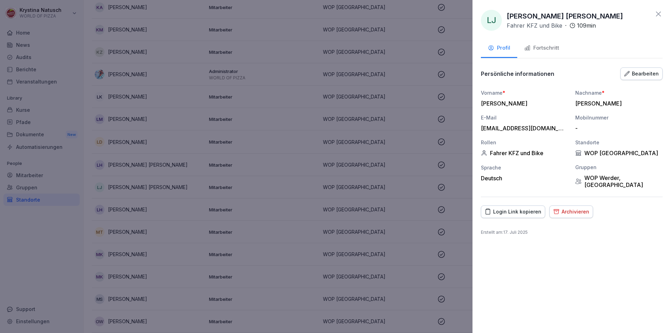
click at [570, 44] on div "Profil Fortschritt" at bounding box center [572, 48] width 182 height 19
click at [545, 43] on button "Fortschritt" at bounding box center [541, 48] width 49 height 19
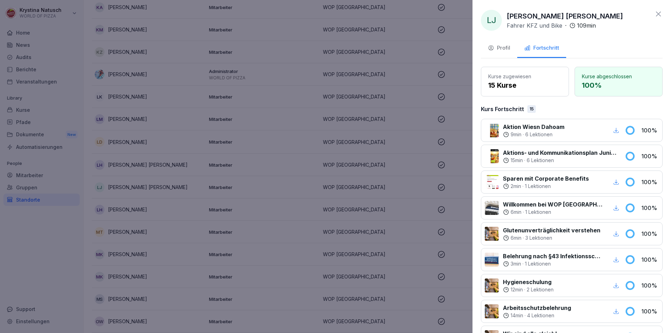
click at [166, 229] on div at bounding box center [335, 166] width 671 height 333
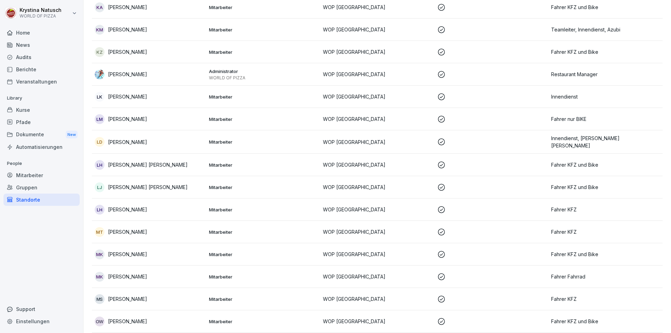
scroll to position [419, 0]
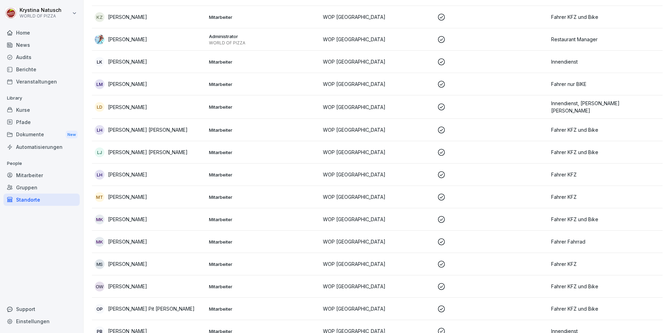
click at [135, 174] on p "Linus Häberer" at bounding box center [127, 174] width 39 height 7
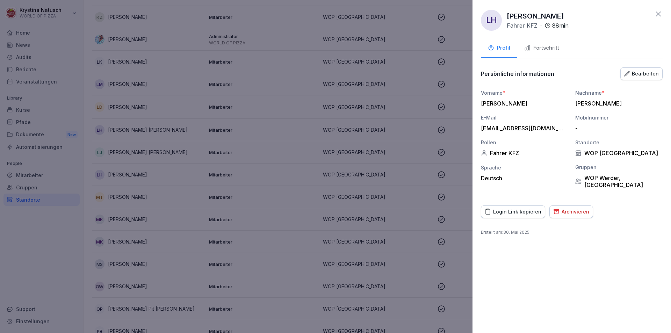
click at [556, 210] on icon "button" at bounding box center [556, 211] width 5 height 4
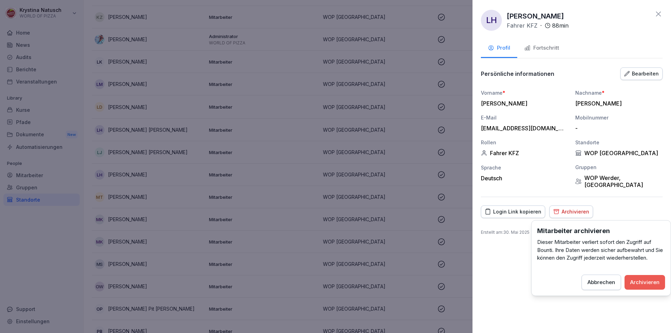
drag, startPoint x: 646, startPoint y: 277, endPoint x: 618, endPoint y: 277, distance: 28.0
click at [646, 278] on button "Archivieren" at bounding box center [645, 282] width 41 height 15
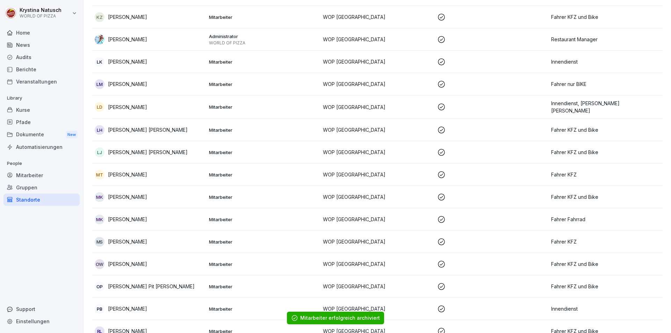
click at [128, 175] on p "[PERSON_NAME]" at bounding box center [127, 174] width 39 height 7
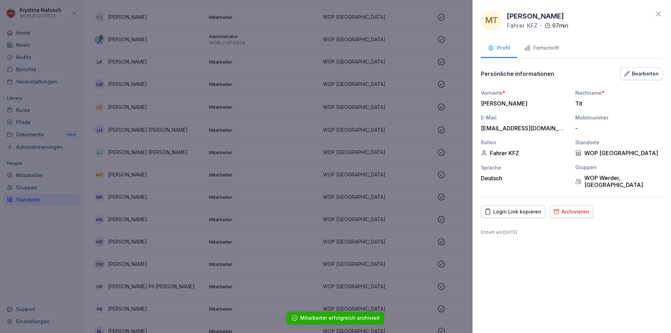
click at [556, 43] on button "Fortschritt" at bounding box center [541, 48] width 49 height 19
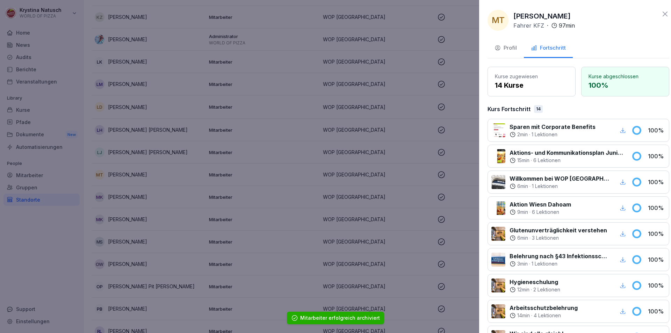
click at [134, 239] on div at bounding box center [335, 166] width 671 height 333
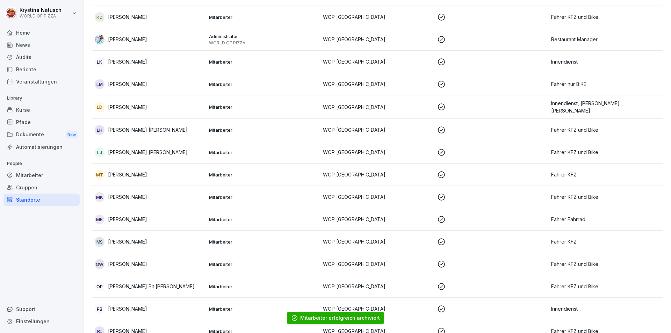
click at [130, 193] on p "Marvin Krämer" at bounding box center [127, 196] width 39 height 7
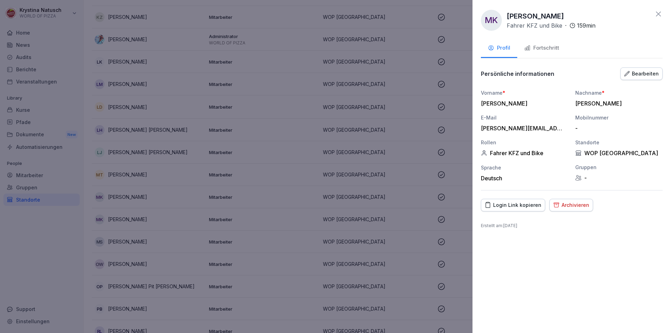
click at [569, 203] on div "Archivieren" at bounding box center [571, 205] width 36 height 8
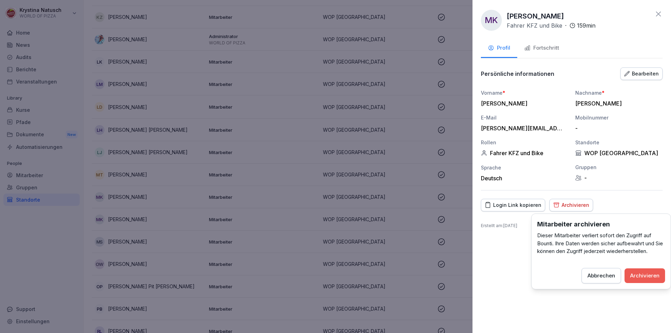
click at [634, 273] on div "Archivieren" at bounding box center [644, 276] width 29 height 8
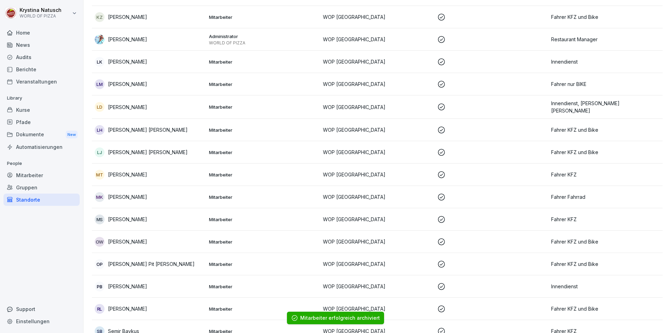
click at [130, 195] on p "[PERSON_NAME]" at bounding box center [127, 196] width 39 height 7
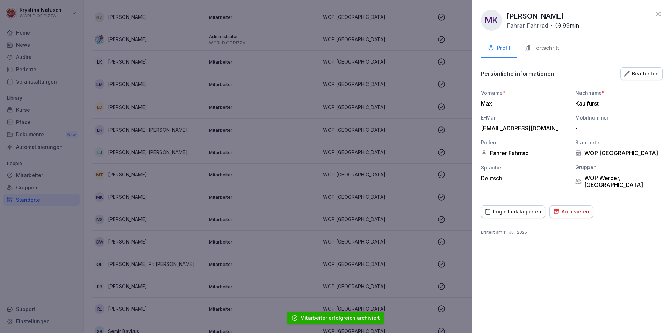
click at [550, 51] on div "Fortschritt" at bounding box center [541, 48] width 35 height 8
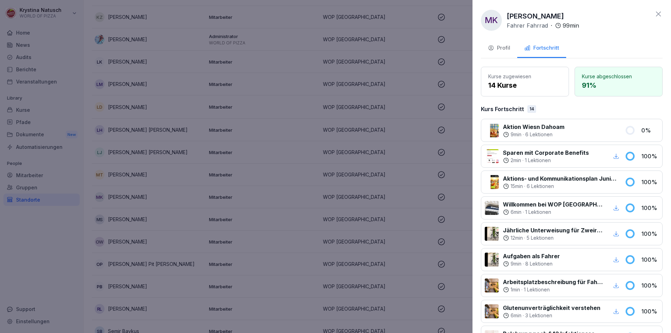
click at [118, 218] on div at bounding box center [335, 166] width 671 height 333
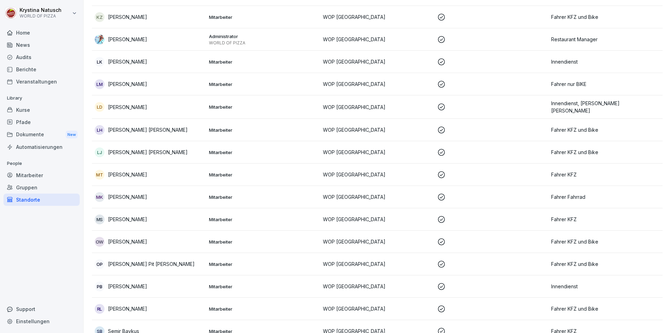
click at [131, 218] on p "[PERSON_NAME]" at bounding box center [127, 219] width 39 height 7
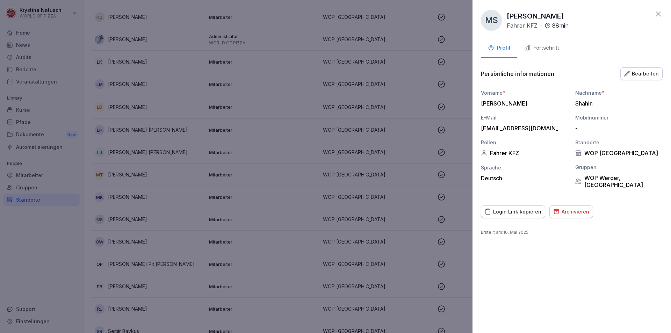
click at [543, 41] on button "Fortschritt" at bounding box center [541, 48] width 49 height 19
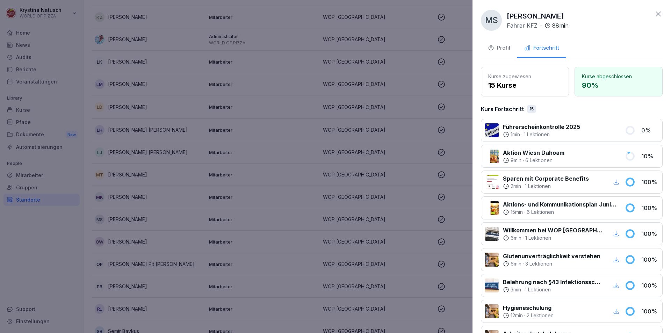
click at [116, 243] on div at bounding box center [335, 166] width 671 height 333
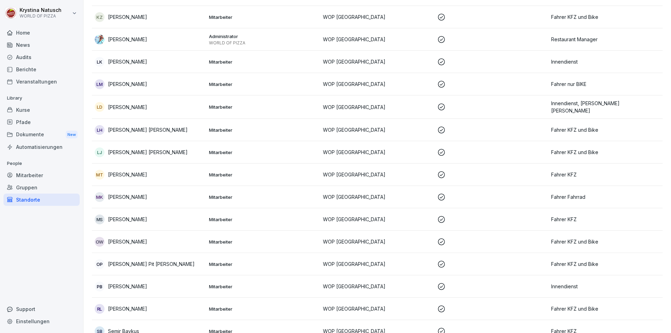
click at [119, 241] on p "[PERSON_NAME]" at bounding box center [127, 241] width 39 height 7
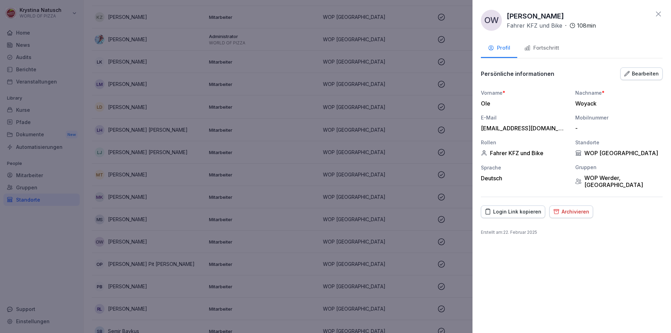
click at [536, 41] on button "Fortschritt" at bounding box center [541, 48] width 49 height 19
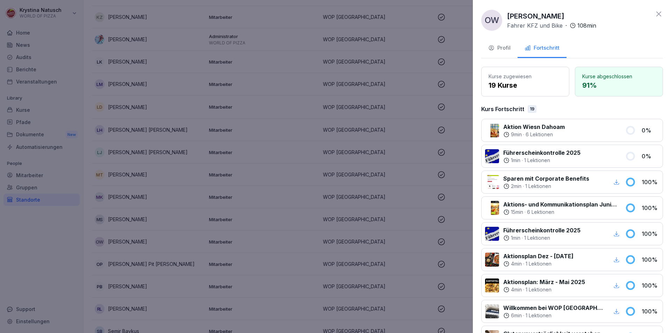
drag, startPoint x: 139, startPoint y: 271, endPoint x: 145, endPoint y: 266, distance: 7.9
click at [140, 271] on div at bounding box center [335, 166] width 671 height 333
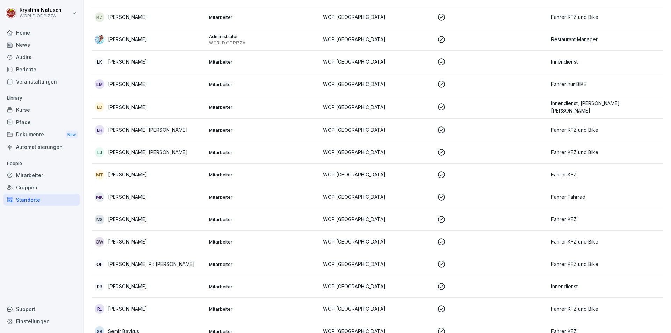
click at [136, 262] on p "[PERSON_NAME] Pit [PERSON_NAME]" at bounding box center [151, 263] width 87 height 7
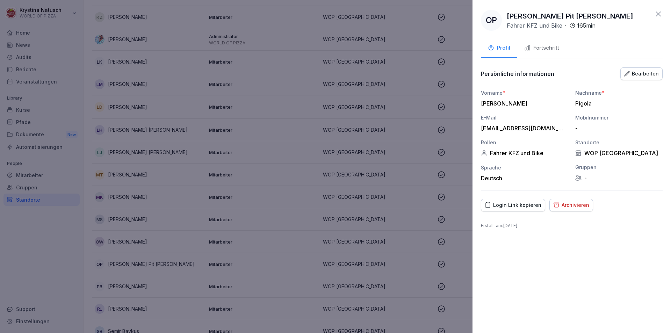
click at [548, 49] on div "Fortschritt" at bounding box center [541, 48] width 35 height 8
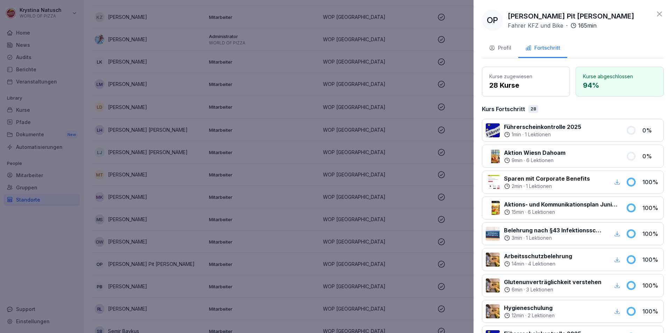
click at [150, 245] on div at bounding box center [335, 166] width 671 height 333
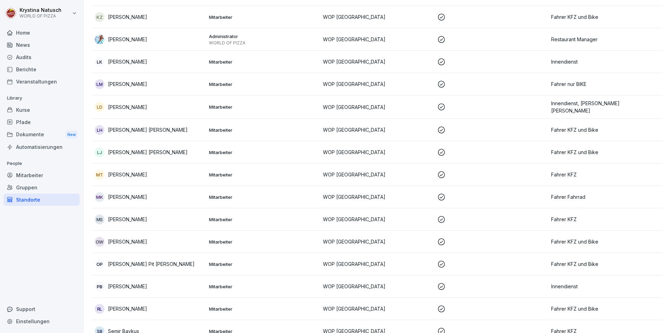
click at [115, 288] on div "PB Paula Bäker" at bounding box center [149, 287] width 109 height 10
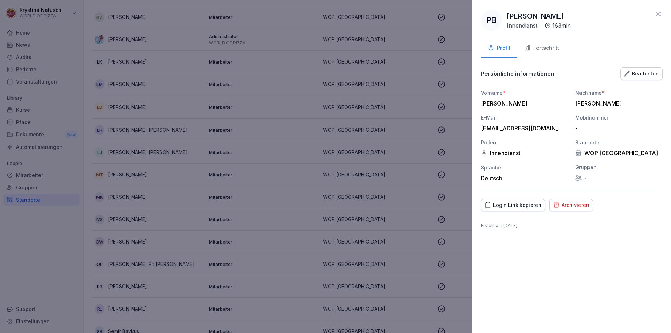
click at [575, 206] on div "Archivieren" at bounding box center [571, 205] width 36 height 8
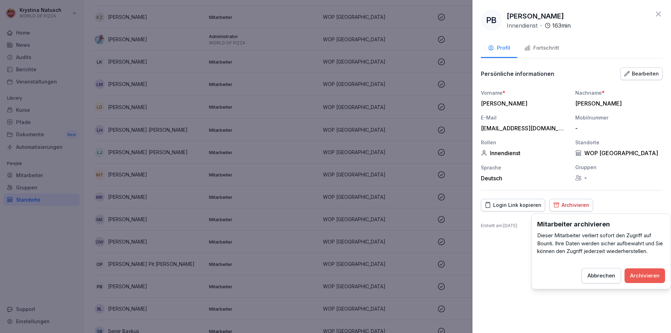
click at [641, 273] on div "Archivieren" at bounding box center [644, 276] width 29 height 8
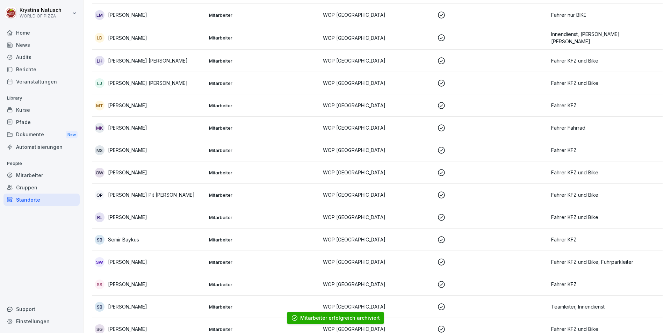
scroll to position [489, 0]
click at [124, 214] on p "Richard Lang" at bounding box center [127, 216] width 39 height 7
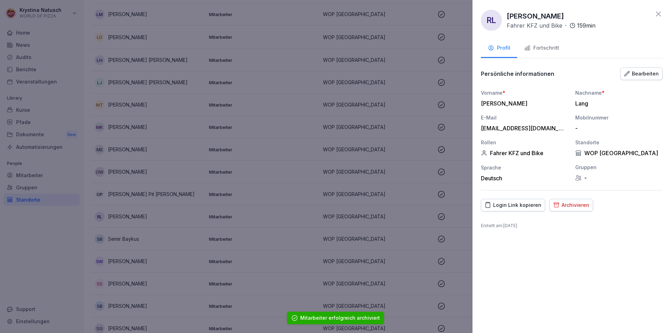
click at [567, 205] on div "Archivieren" at bounding box center [571, 205] width 36 height 8
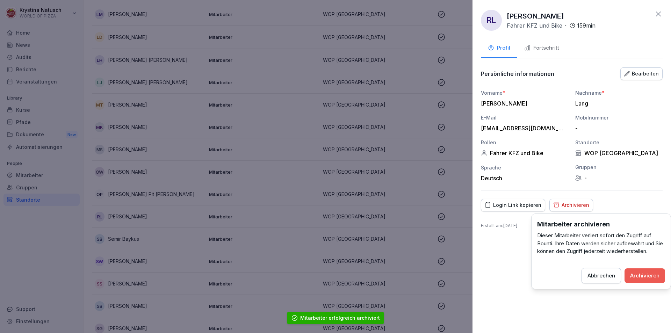
click at [638, 273] on div "Archivieren" at bounding box center [644, 276] width 29 height 8
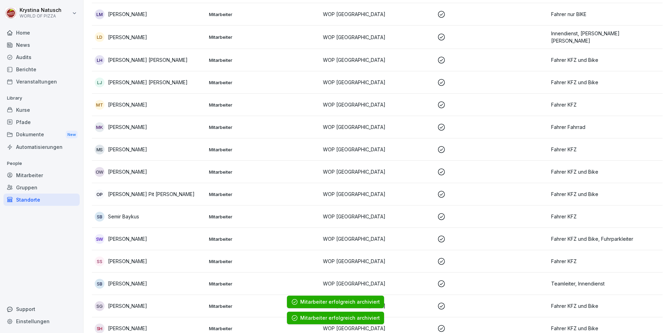
click at [125, 214] on p "Semir Baykus" at bounding box center [123, 216] width 31 height 7
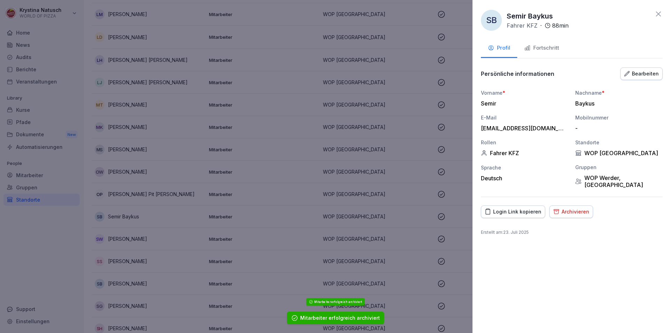
click at [570, 207] on button "Archivieren" at bounding box center [571, 211] width 44 height 13
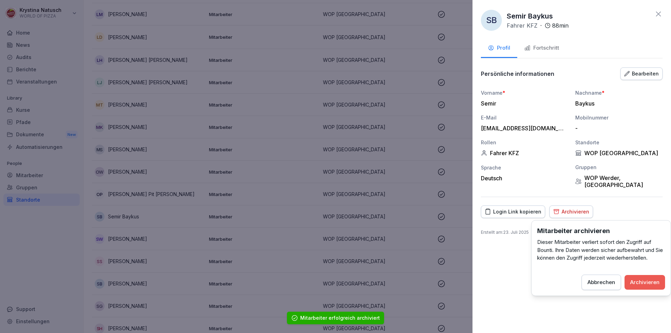
click at [647, 290] on div "Abbrechen Archivieren" at bounding box center [601, 282] width 128 height 15
click at [647, 284] on div "Archivieren" at bounding box center [644, 283] width 29 height 8
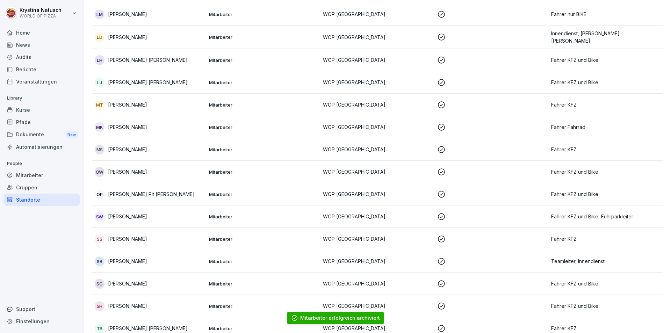
click at [126, 221] on td "SW Sergje Wehrberger" at bounding box center [149, 216] width 114 height 22
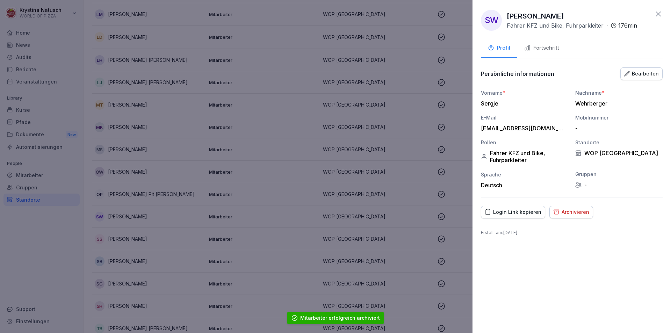
click at [552, 54] on button "Fortschritt" at bounding box center [541, 48] width 49 height 19
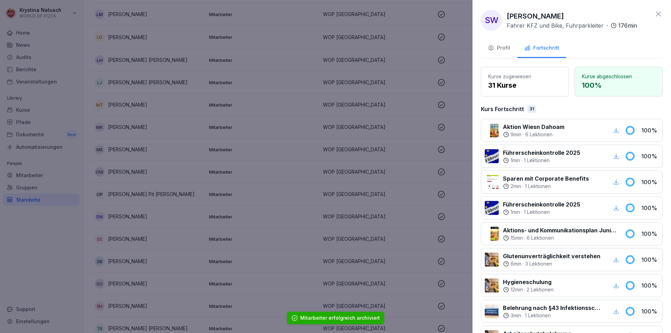
click at [145, 256] on div at bounding box center [335, 166] width 671 height 333
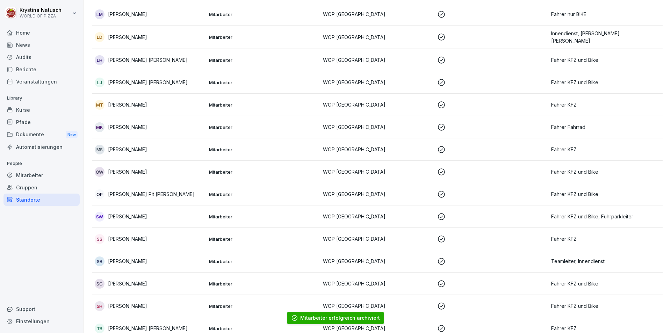
click at [128, 238] on p "Sophia Spurtaz" at bounding box center [127, 238] width 39 height 7
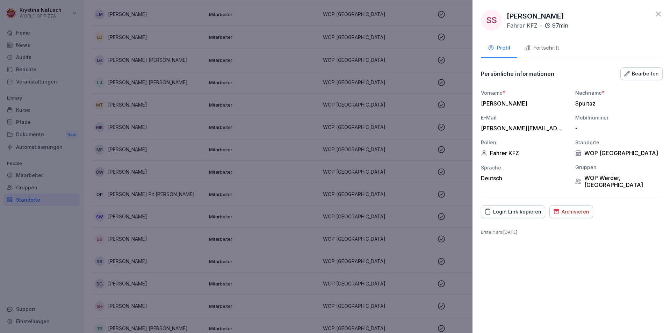
click at [574, 209] on div "Archivieren" at bounding box center [571, 212] width 36 height 8
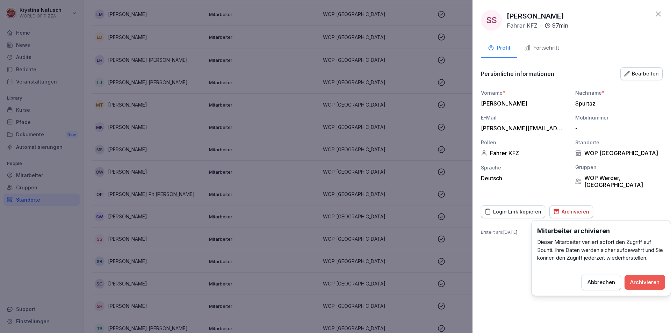
click at [650, 286] on button "Archivieren" at bounding box center [645, 282] width 41 height 15
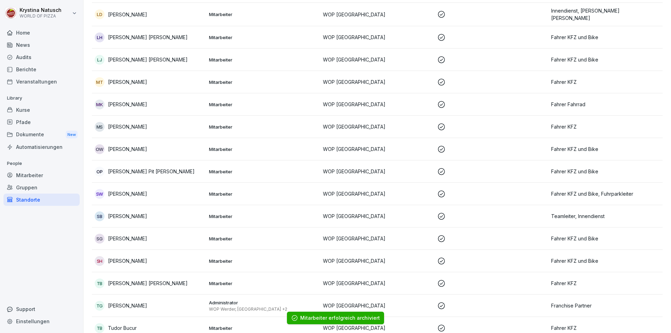
scroll to position [524, 0]
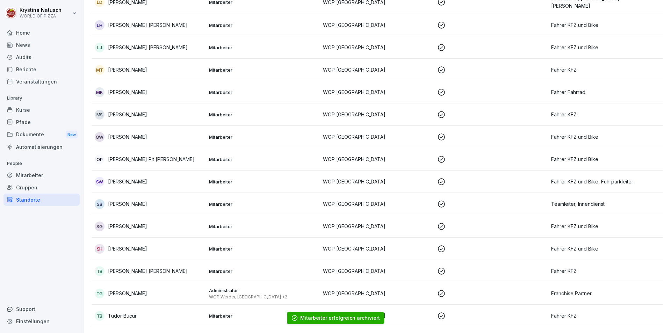
click at [125, 201] on p "[PERSON_NAME]" at bounding box center [127, 203] width 39 height 7
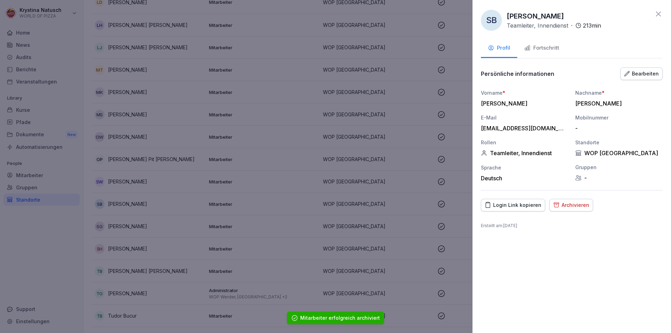
click at [532, 42] on button "Fortschritt" at bounding box center [541, 48] width 49 height 19
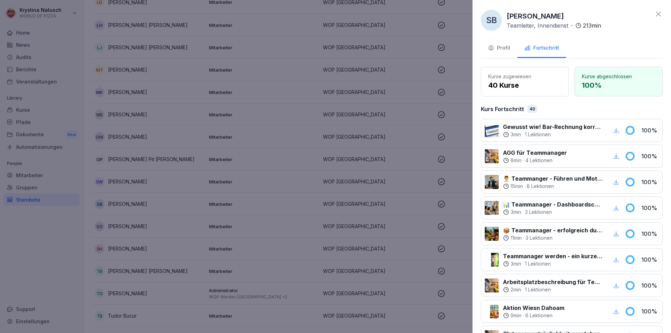
click at [146, 255] on div at bounding box center [335, 166] width 671 height 333
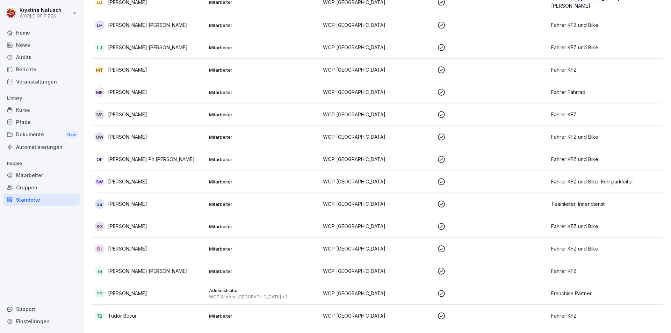
click at [133, 224] on p "[PERSON_NAME]" at bounding box center [127, 226] width 39 height 7
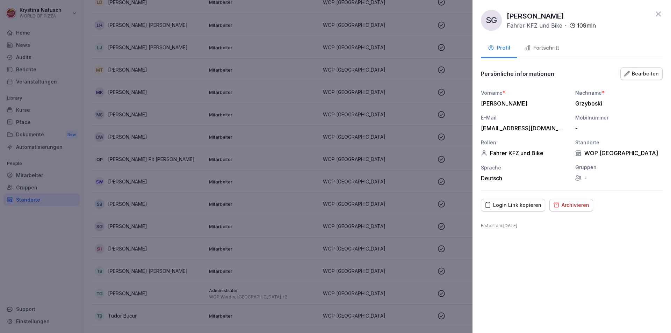
click at [553, 52] on div "Fortschritt" at bounding box center [541, 48] width 35 height 8
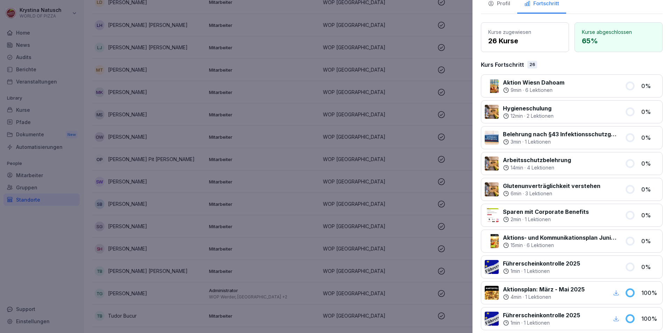
scroll to position [105, 0]
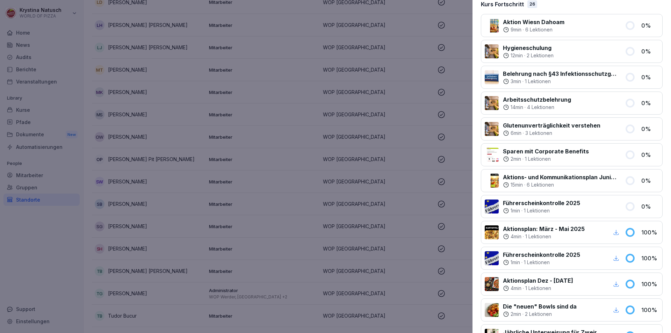
click at [143, 247] on div at bounding box center [335, 166] width 671 height 333
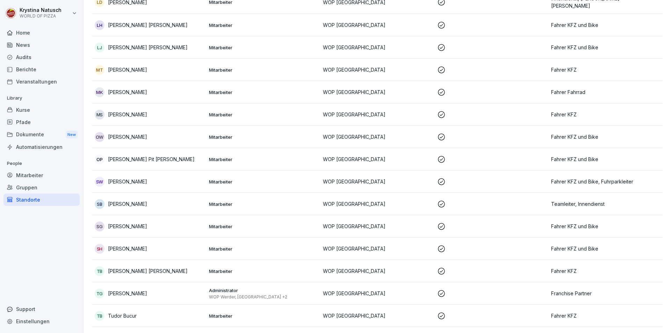
click at [123, 247] on p "[PERSON_NAME]" at bounding box center [127, 248] width 39 height 7
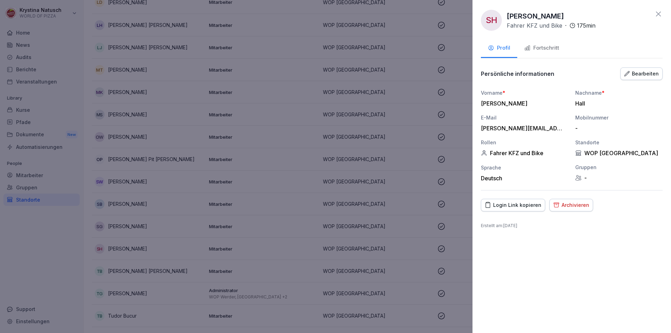
click at [539, 48] on div "Fortschritt" at bounding box center [541, 48] width 35 height 8
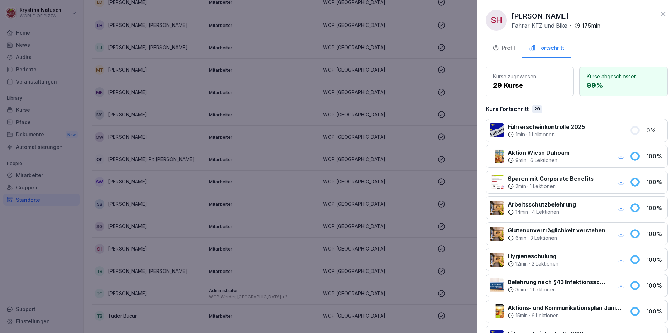
click at [248, 217] on div at bounding box center [335, 166] width 671 height 333
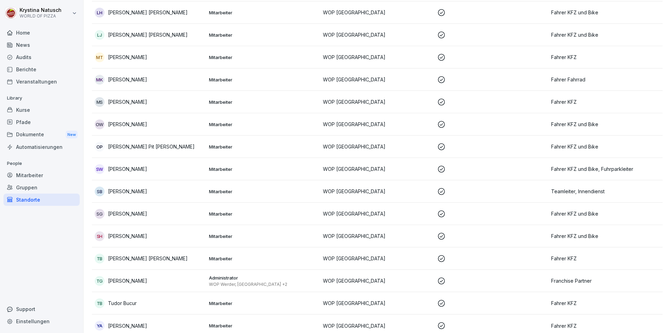
scroll to position [544, 0]
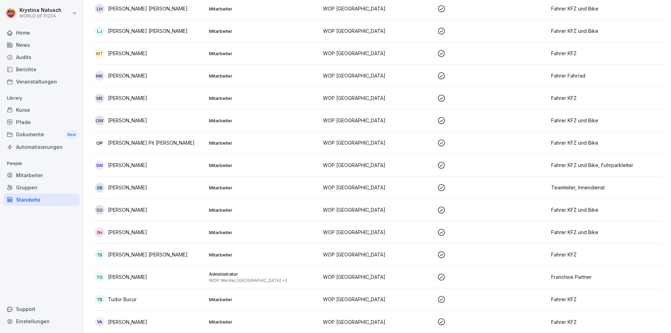
click at [142, 251] on p "Tjark Herge Böhm" at bounding box center [148, 254] width 80 height 7
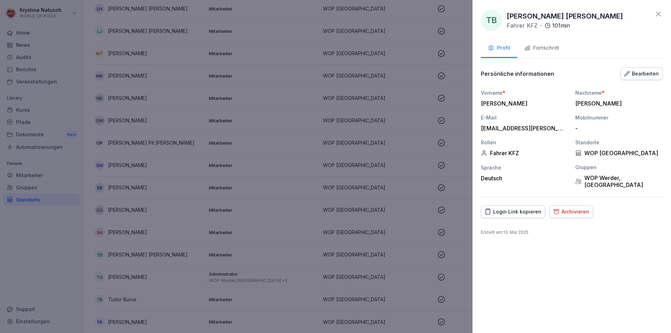
click at [576, 212] on div "Archivieren" at bounding box center [571, 212] width 36 height 8
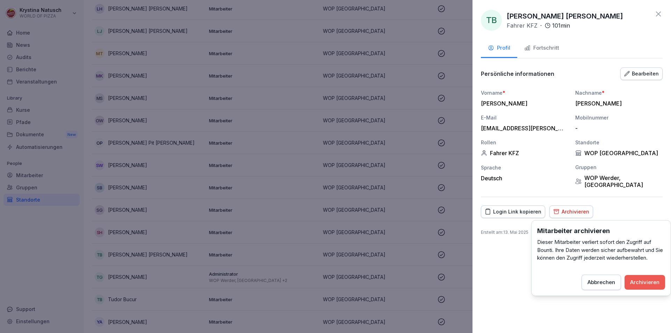
drag, startPoint x: 646, startPoint y: 284, endPoint x: 639, endPoint y: 284, distance: 7.0
click at [646, 283] on div "Archivieren" at bounding box center [644, 283] width 29 height 8
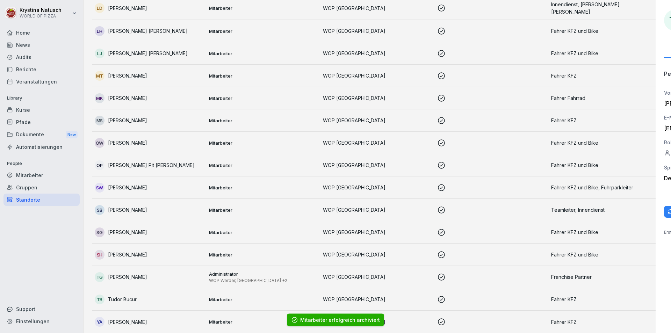
scroll to position [521, 0]
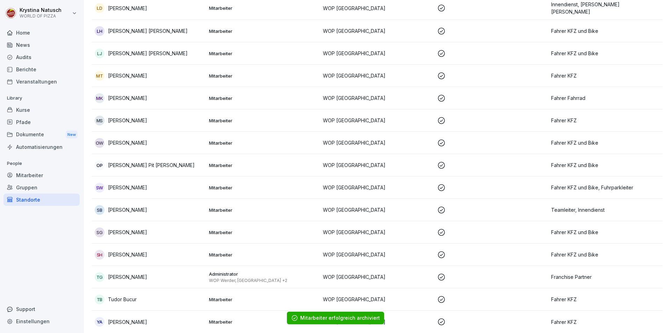
click at [115, 296] on p "Tudor Bucur" at bounding box center [122, 299] width 29 height 7
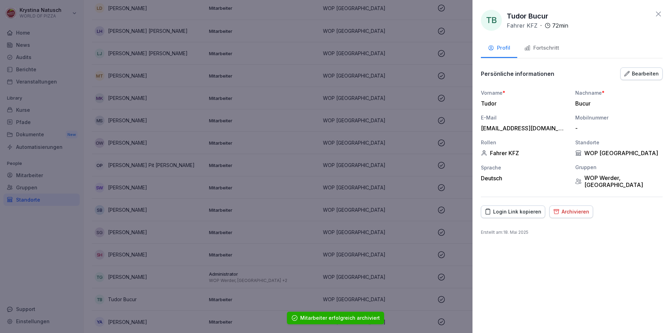
click at [553, 51] on div "Fortschritt" at bounding box center [541, 48] width 35 height 8
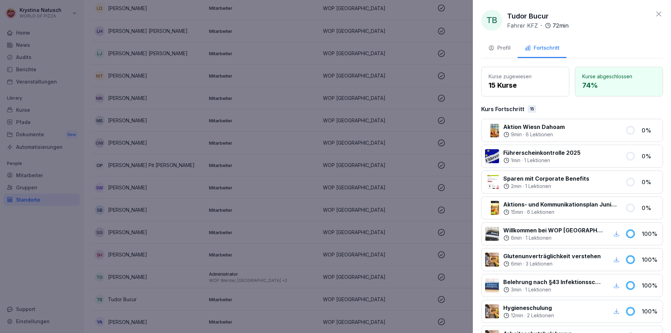
click at [184, 267] on div at bounding box center [335, 166] width 671 height 333
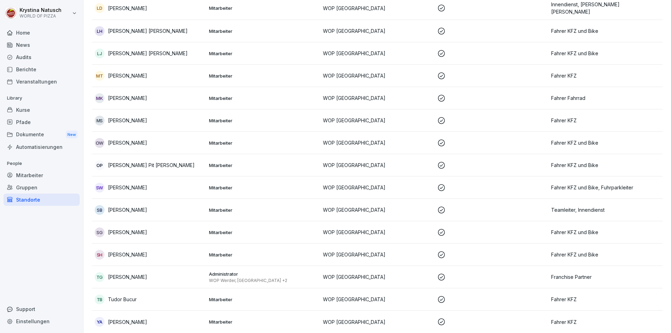
click at [131, 311] on td "YA Yanal Alsaadi" at bounding box center [149, 322] width 114 height 22
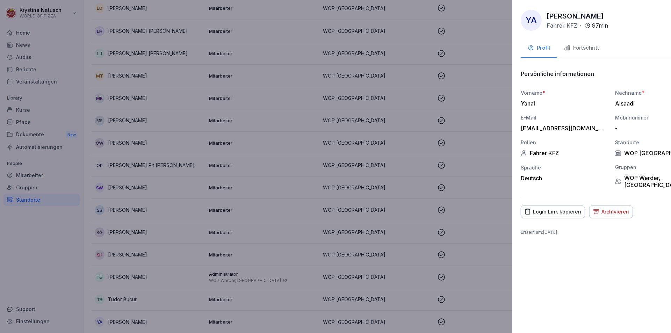
click at [134, 315] on div at bounding box center [335, 166] width 671 height 333
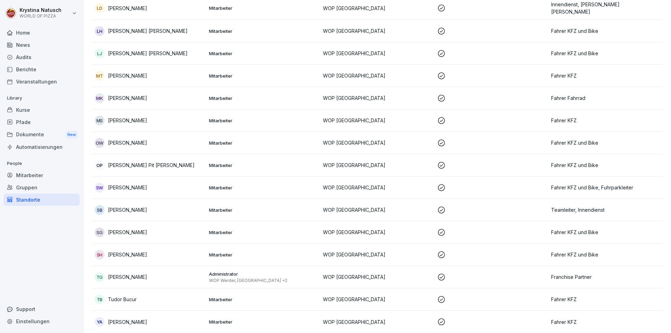
click at [103, 319] on div "YA" at bounding box center [100, 322] width 10 height 10
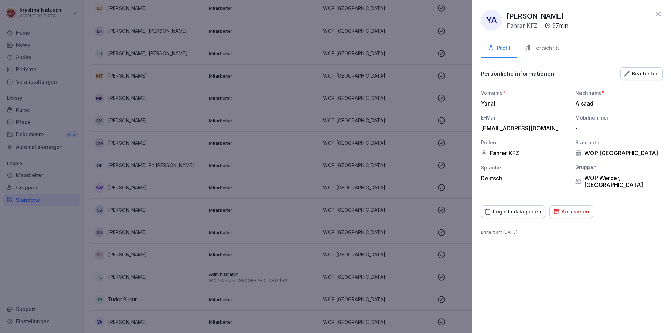
click at [556, 50] on div "Fortschritt" at bounding box center [541, 48] width 35 height 8
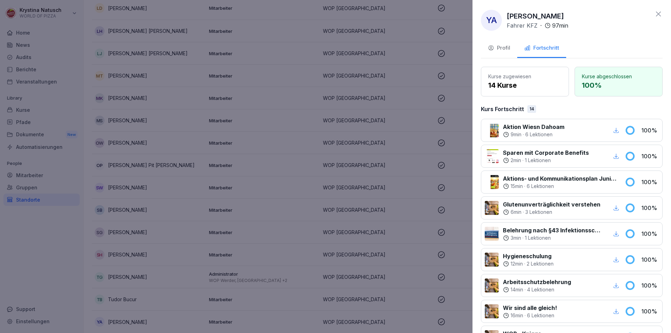
click at [287, 81] on div at bounding box center [335, 166] width 671 height 333
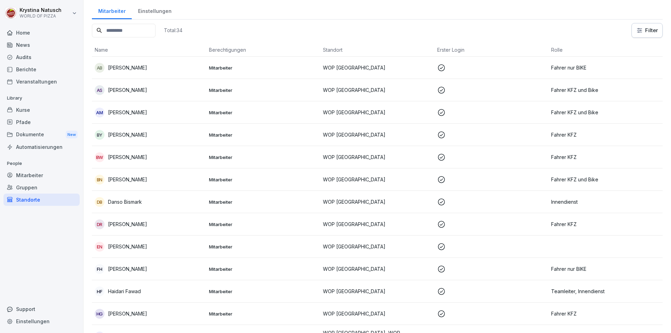
scroll to position [0, 0]
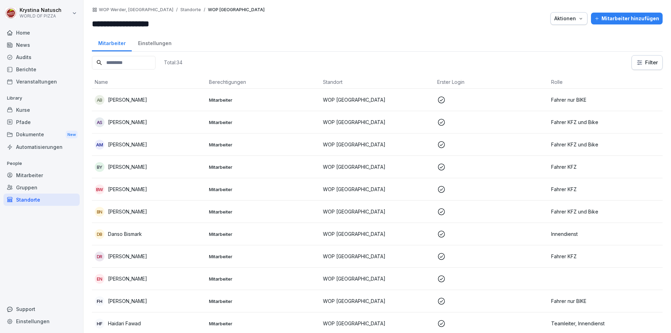
click at [126, 66] on input at bounding box center [124, 63] width 64 height 14
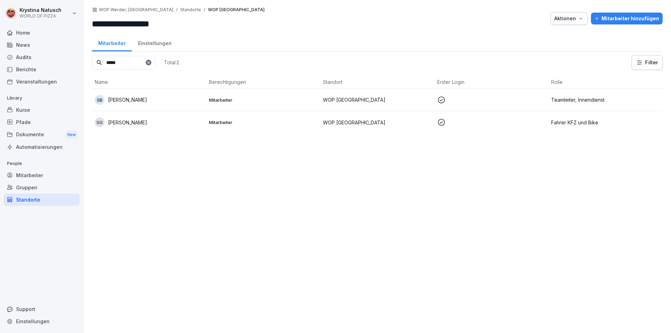
type input "*****"
click at [139, 123] on p "[PERSON_NAME]" at bounding box center [127, 122] width 39 height 7
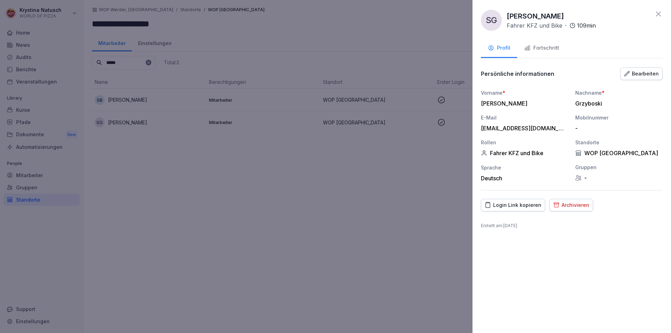
click at [510, 204] on div "Login Link kopieren" at bounding box center [513, 205] width 57 height 8
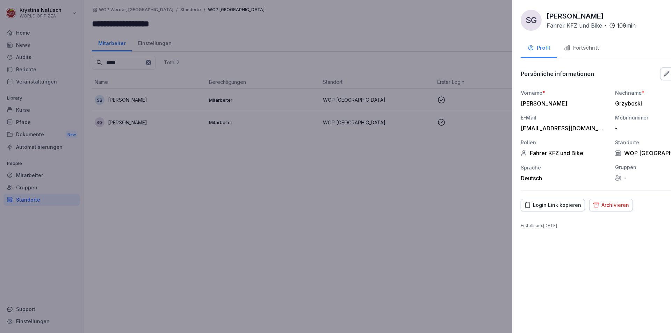
click at [332, 197] on div at bounding box center [335, 166] width 671 height 333
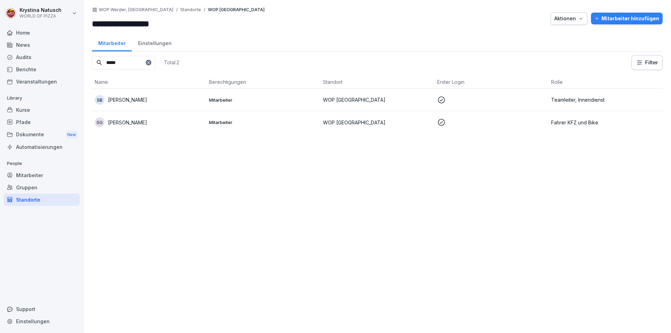
click at [613, 20] on div "Mitarbeiter hinzufügen" at bounding box center [626, 19] width 65 height 8
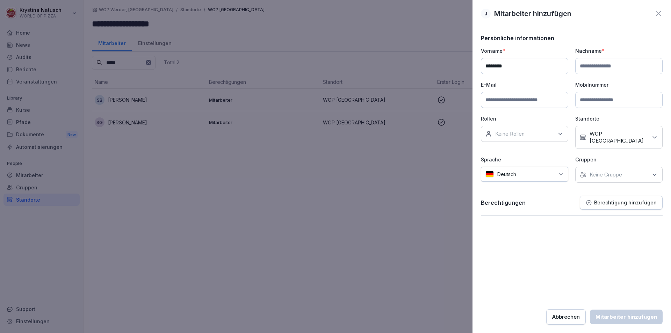
type input "********"
click at [606, 69] on input at bounding box center [618, 66] width 87 height 16
type input "*******"
click at [523, 97] on input at bounding box center [524, 100] width 87 height 16
type input "**********"
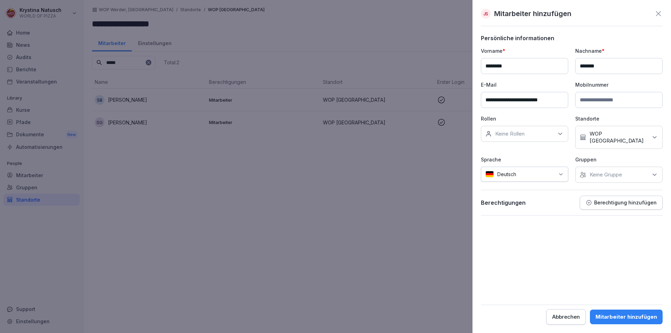
click at [615, 106] on input at bounding box center [618, 100] width 87 height 16
click at [508, 137] on p "Keine Rollen" at bounding box center [509, 133] width 29 height 7
click at [514, 203] on label "Fahrer KFZ" at bounding box center [509, 206] width 27 height 6
click at [603, 112] on div "**********" at bounding box center [572, 115] width 182 height 136
click at [613, 171] on p "Keine Gruppe" at bounding box center [606, 174] width 33 height 7
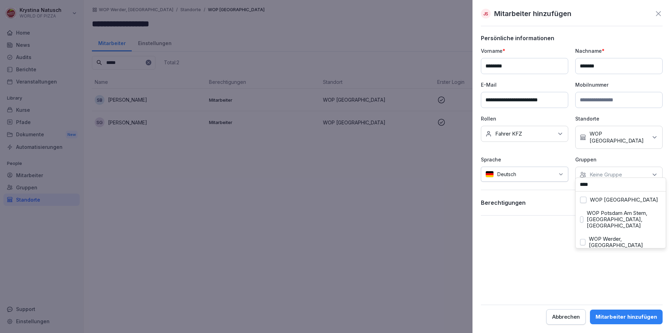
type input "****"
click at [620, 236] on label "WOP Werder, [GEOGRAPHIC_DATA]" at bounding box center [625, 242] width 72 height 13
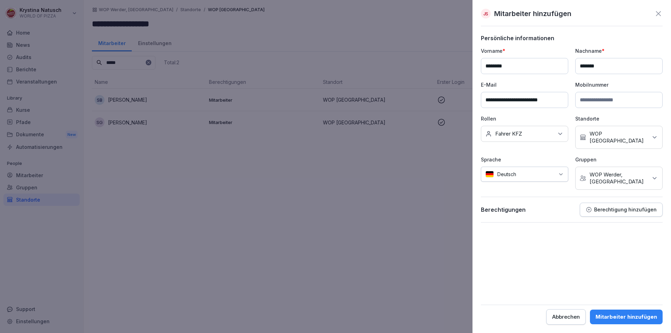
click at [545, 266] on form "**********" at bounding box center [572, 180] width 182 height 290
click at [640, 315] on div "Mitarbeiter hinzufügen" at bounding box center [627, 317] width 62 height 8
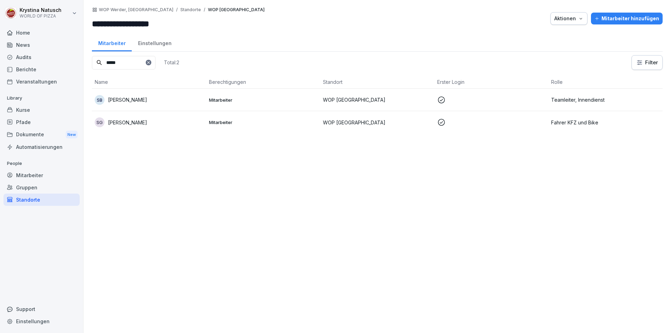
click at [31, 109] on div "Kurse" at bounding box center [41, 110] width 76 height 12
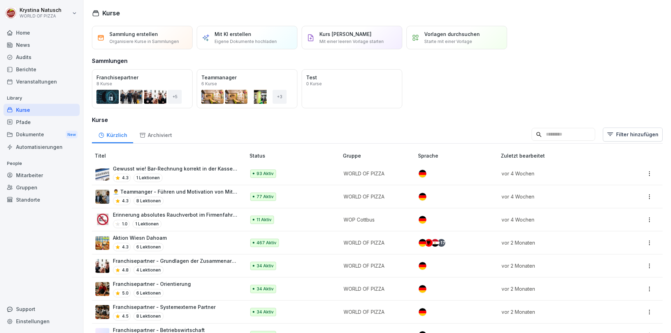
click at [29, 124] on div "Pfade" at bounding box center [41, 122] width 76 height 12
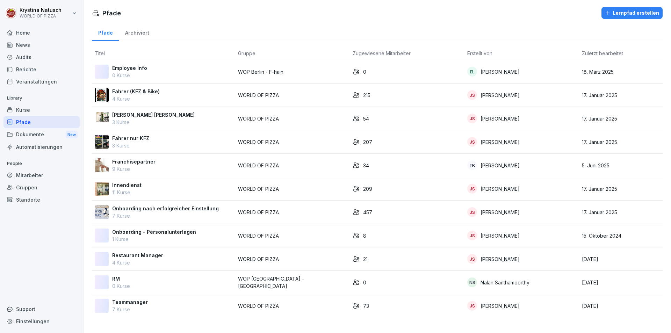
click at [143, 141] on p "Fahrer nur KFZ" at bounding box center [130, 138] width 37 height 7
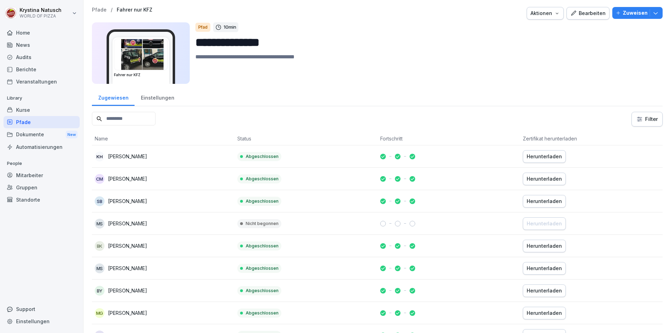
click at [621, 17] on button "Zuweisen" at bounding box center [637, 13] width 50 height 12
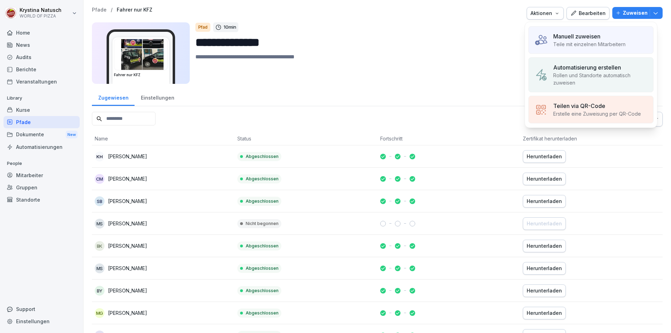
click at [576, 36] on p "Manuell zuweisen" at bounding box center [576, 36] width 47 height 8
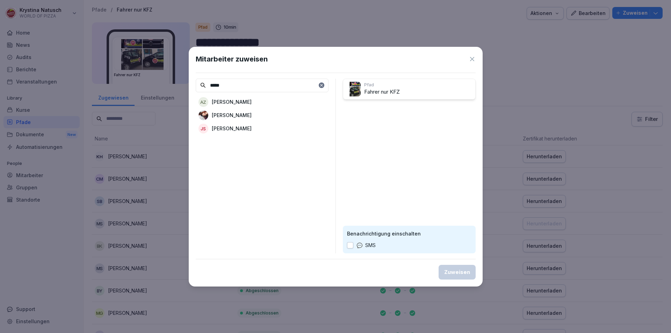
type input "*****"
click at [242, 130] on p "[PERSON_NAME]" at bounding box center [232, 128] width 40 height 7
click at [462, 272] on div "Zuweisen" at bounding box center [457, 272] width 26 height 8
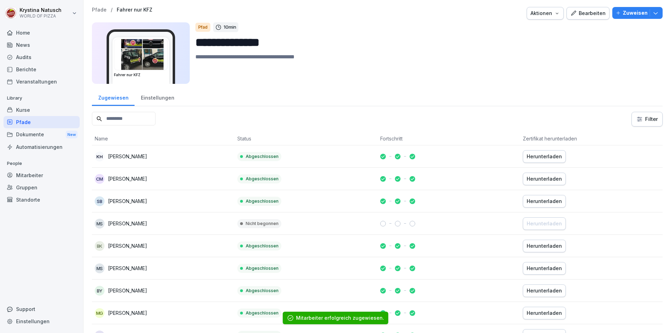
click at [47, 123] on div "Pfade" at bounding box center [41, 122] width 76 height 12
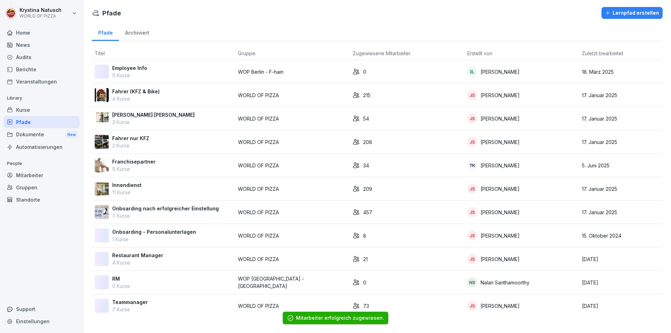
click at [175, 207] on p "Onboarding nach erfolgreicher Einstellung" at bounding box center [165, 208] width 107 height 7
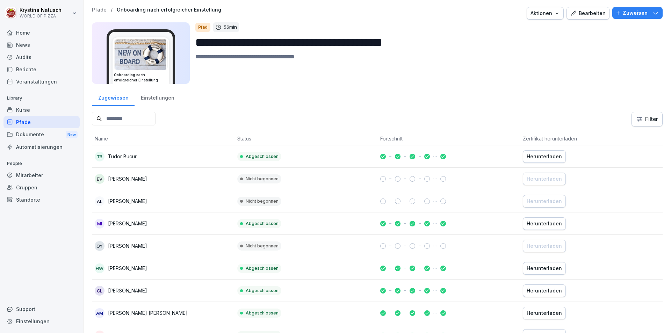
click at [639, 8] on button "Zuweisen" at bounding box center [637, 13] width 50 height 12
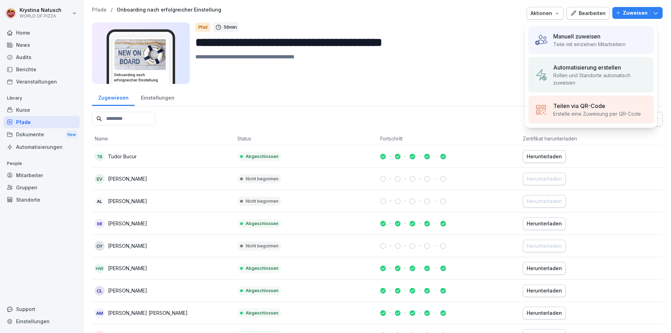
click at [568, 38] on p "Manuell zuweisen" at bounding box center [576, 36] width 47 height 8
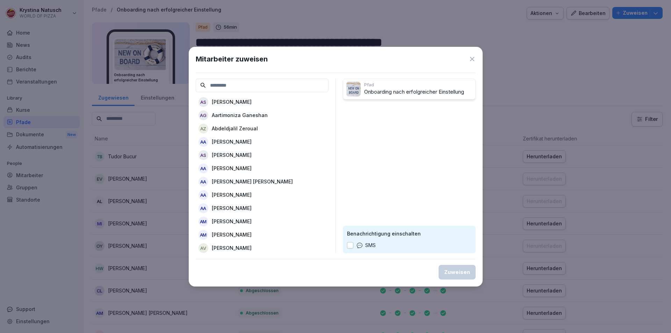
type input "*"
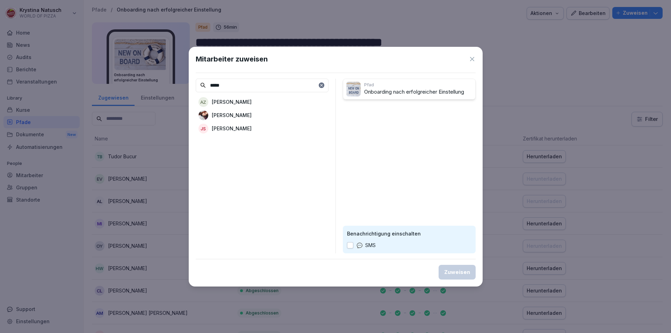
type input "*****"
click at [252, 130] on p "[PERSON_NAME]" at bounding box center [232, 128] width 40 height 7
click at [456, 270] on div "Zuweisen" at bounding box center [457, 272] width 26 height 8
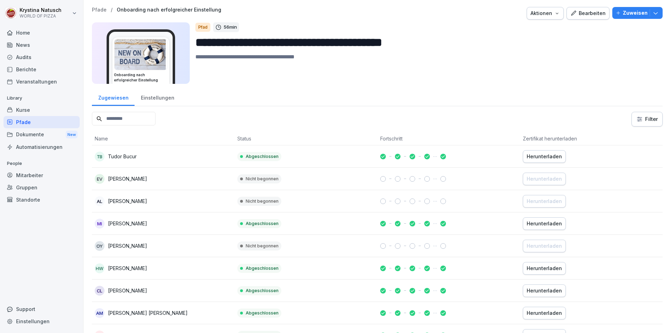
click at [27, 110] on div "Kurse" at bounding box center [41, 110] width 76 height 12
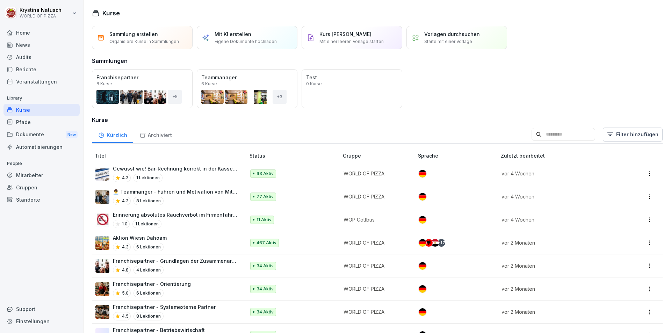
click at [555, 135] on input at bounding box center [564, 134] width 64 height 13
click at [148, 233] on td "Aktion Wiesn Dahoam 4.3 6 Lektionen" at bounding box center [169, 242] width 155 height 23
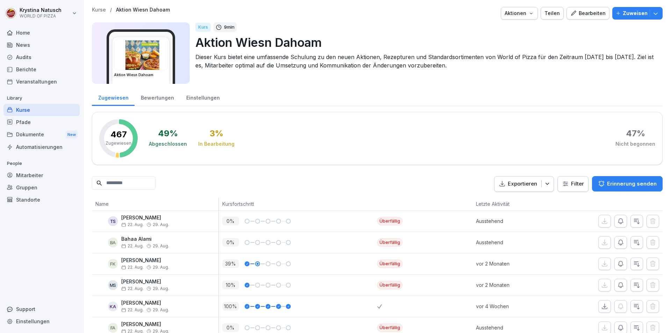
click at [628, 12] on p "Zuweisen" at bounding box center [635, 13] width 25 height 8
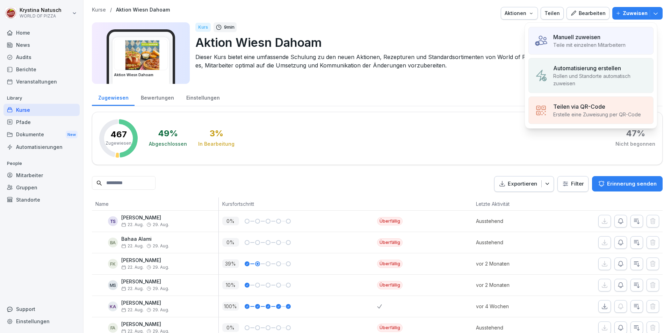
click at [583, 44] on p "Teile mit einzelnen Mitarbeitern" at bounding box center [589, 44] width 72 height 7
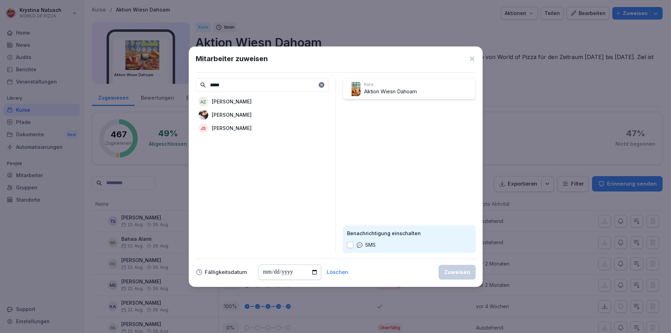
type input "*****"
click at [249, 125] on p "[PERSON_NAME]" at bounding box center [232, 127] width 40 height 7
click at [462, 274] on div "Zuweisen" at bounding box center [457, 272] width 26 height 8
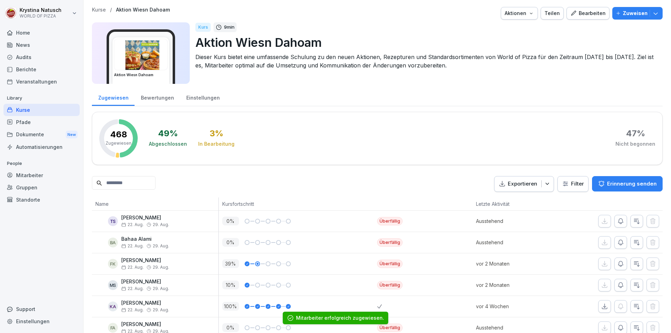
click at [24, 110] on div "Kurse" at bounding box center [41, 110] width 76 height 12
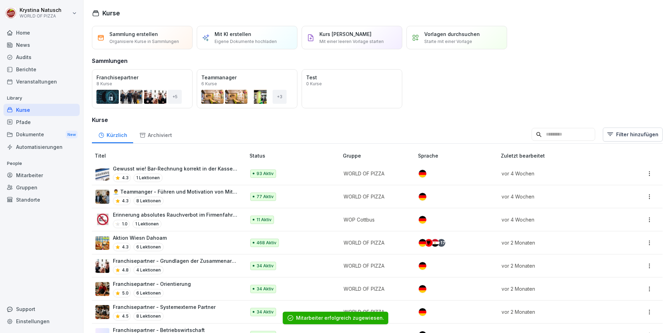
click at [547, 134] on input at bounding box center [564, 134] width 64 height 13
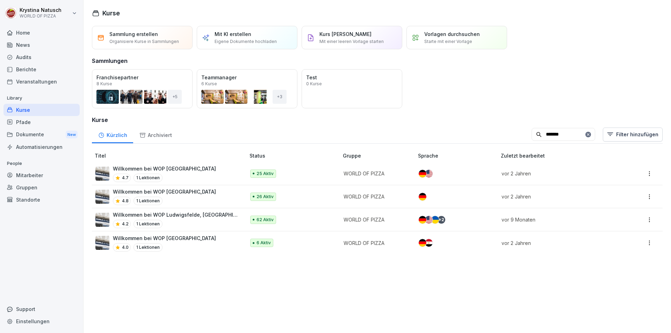
type input "*******"
click at [178, 193] on p "Willkommen bei WOP [GEOGRAPHIC_DATA]" at bounding box center [164, 191] width 103 height 7
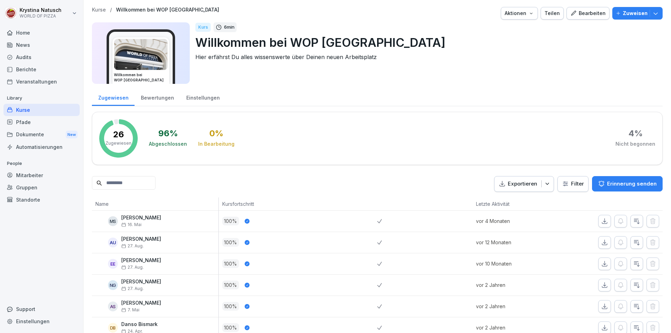
click at [638, 14] on p "Zuweisen" at bounding box center [635, 13] width 25 height 8
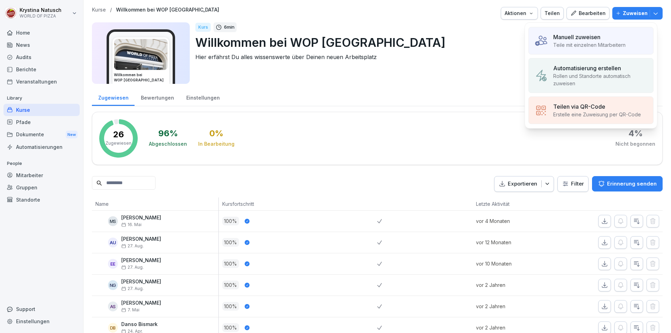
click at [574, 40] on p "Manuell zuweisen" at bounding box center [576, 37] width 47 height 8
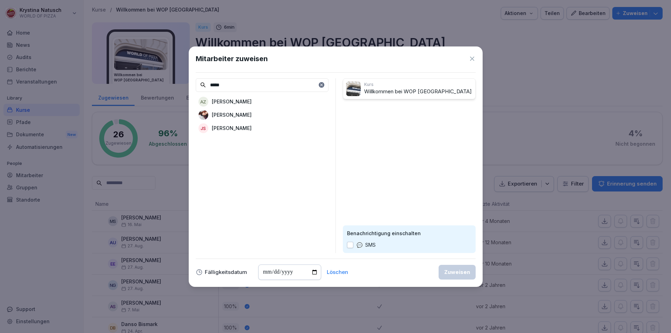
type input "*****"
click at [252, 128] on p "[PERSON_NAME]" at bounding box center [232, 127] width 40 height 7
click at [454, 269] on div "Zuweisen" at bounding box center [457, 272] width 26 height 8
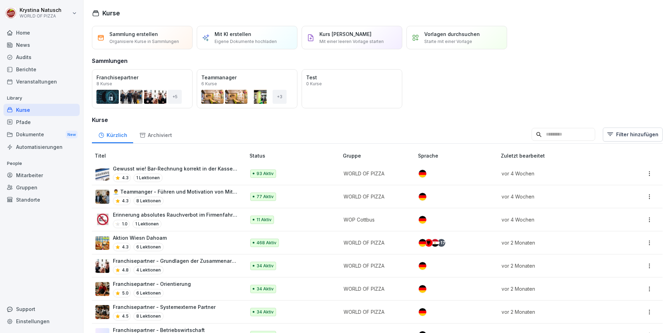
click at [32, 174] on div "Mitarbeiter" at bounding box center [41, 175] width 76 height 12
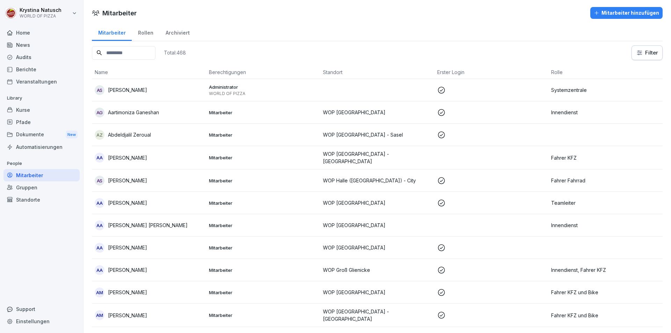
click at [145, 57] on input at bounding box center [124, 53] width 64 height 14
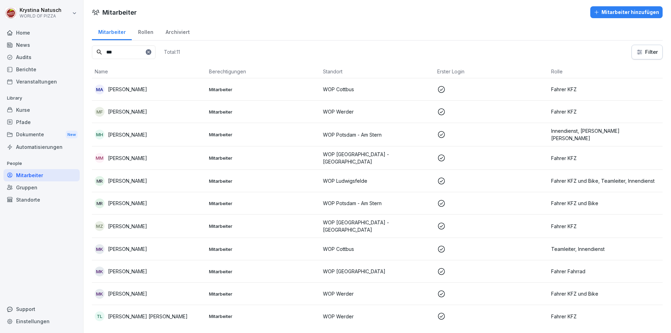
scroll to position [3, 0]
type input "***"
click at [130, 268] on p "[PERSON_NAME]" at bounding box center [127, 271] width 39 height 7
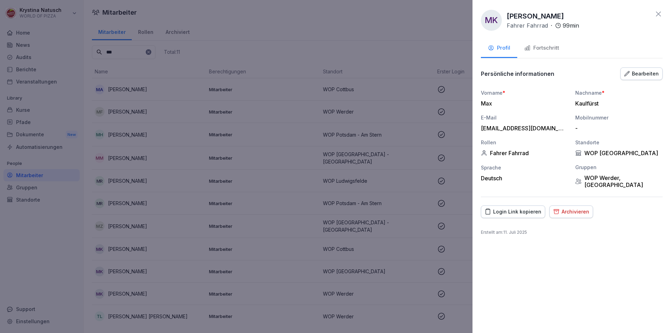
click at [543, 48] on div "Fortschritt" at bounding box center [541, 48] width 35 height 8
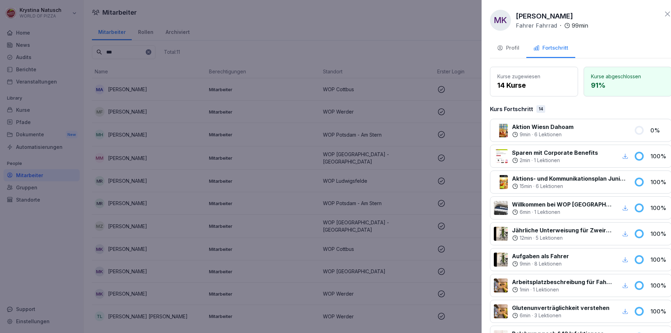
click at [149, 65] on div at bounding box center [335, 166] width 671 height 333
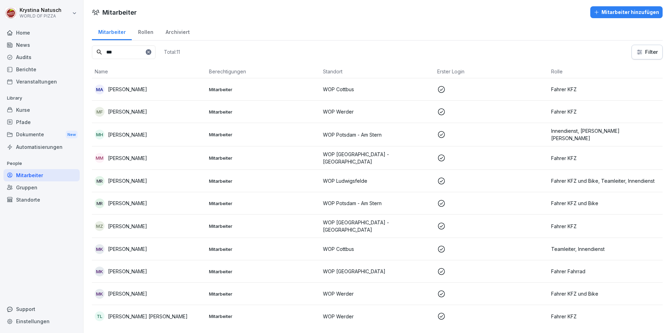
click at [130, 269] on p "[PERSON_NAME]" at bounding box center [127, 271] width 39 height 7
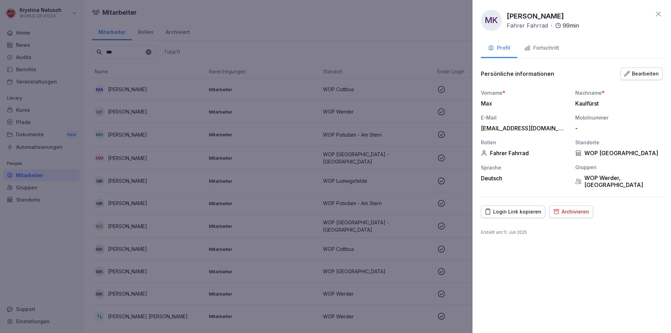
click at [506, 213] on div "Login Link kopieren" at bounding box center [513, 212] width 57 height 8
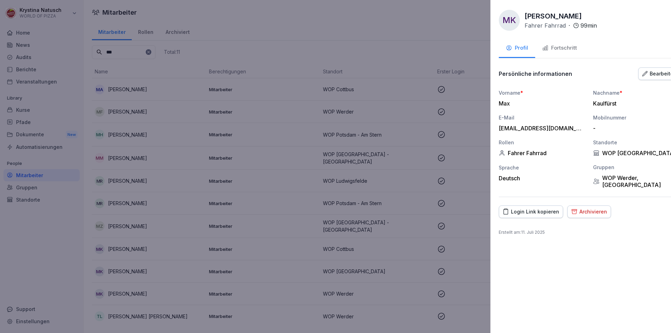
click at [45, 28] on div at bounding box center [335, 166] width 671 height 333
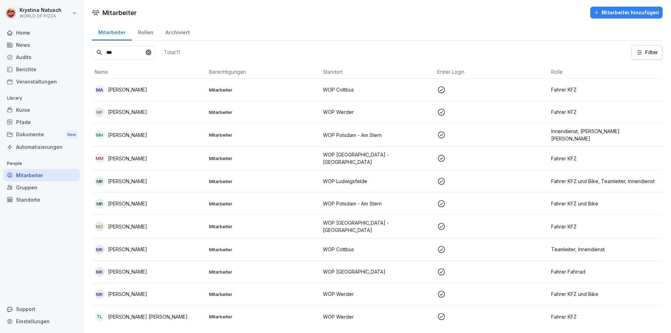
scroll to position [0, 0]
click at [156, 53] on input "***" at bounding box center [124, 53] width 64 height 14
click at [151, 55] on div at bounding box center [149, 53] width 6 height 6
click at [151, 53] on div at bounding box center [149, 53] width 6 height 6
click at [142, 53] on input at bounding box center [124, 53] width 64 height 14
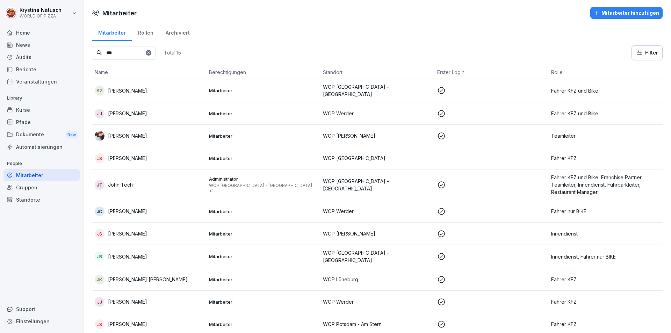
type input "****"
